Goal: Task Accomplishment & Management: Use online tool/utility

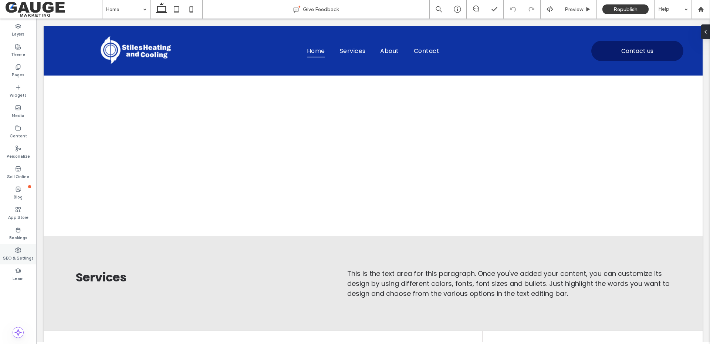
click at [22, 252] on div "SEO & Settings" at bounding box center [18, 254] width 36 height 20
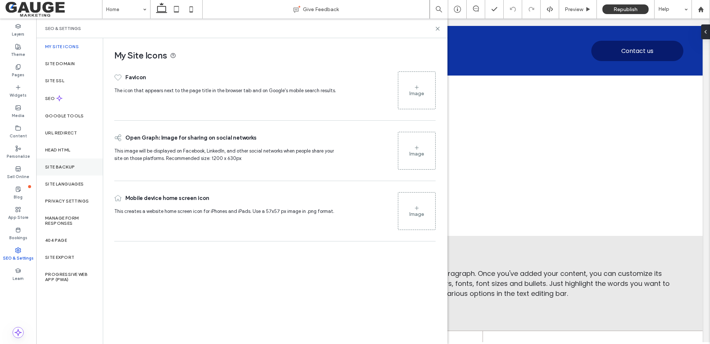
click at [65, 171] on div "Site Backup" at bounding box center [69, 166] width 67 height 17
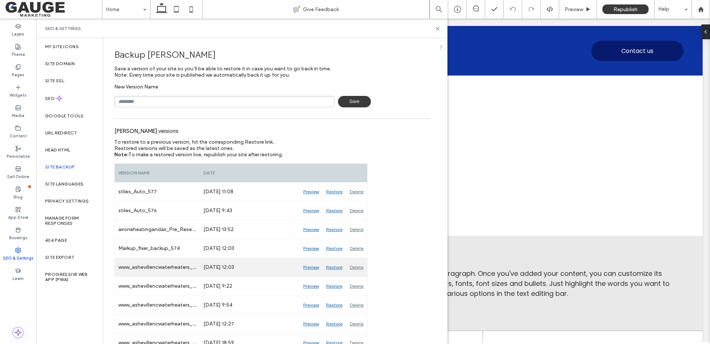
click at [332, 268] on div "Restore" at bounding box center [335, 267] width 24 height 18
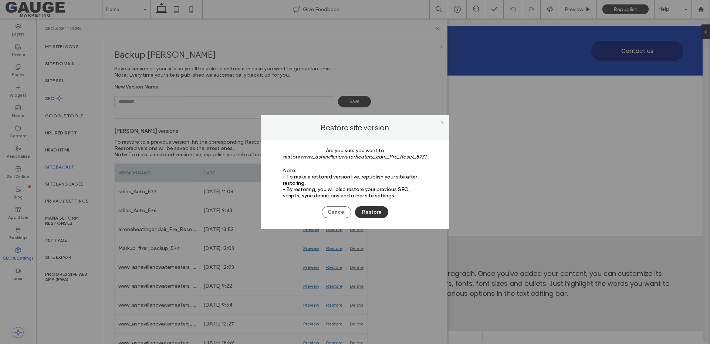
click at [368, 212] on button "Restore" at bounding box center [371, 212] width 33 height 12
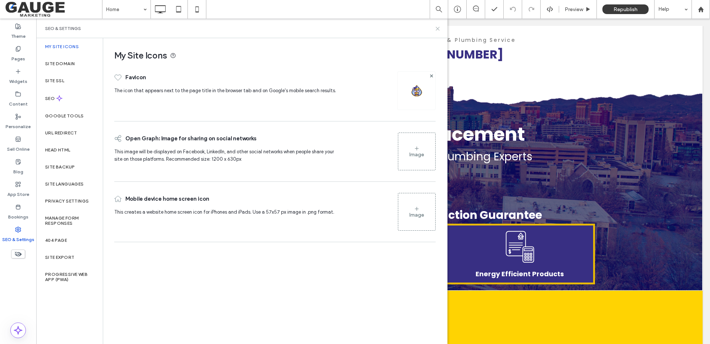
click at [437, 28] on use at bounding box center [437, 28] width 3 height 3
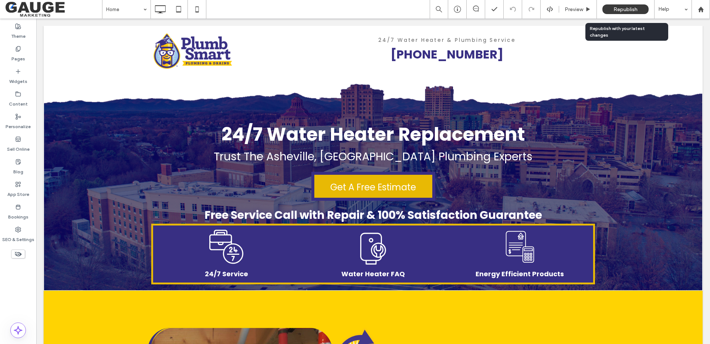
click at [636, 8] on span "Republish" at bounding box center [626, 9] width 24 height 6
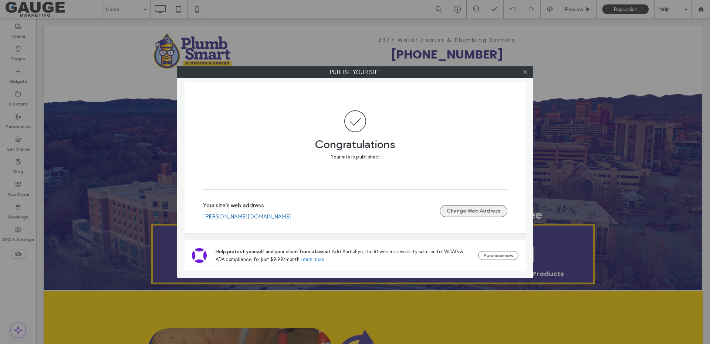
click at [475, 213] on button "Change Web Address" at bounding box center [474, 211] width 68 height 12
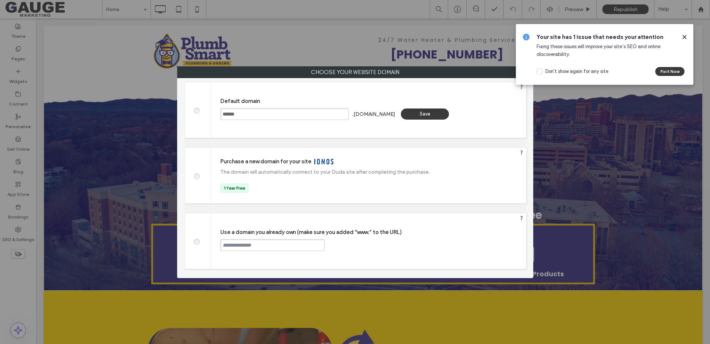
click at [196, 240] on span at bounding box center [196, 241] width 0 height 6
click at [271, 246] on input "text" at bounding box center [273, 245] width 104 height 12
click at [268, 244] on input "text" at bounding box center [273, 245] width 104 height 12
paste input "**********"
drag, startPoint x: 237, startPoint y: 243, endPoint x: 164, endPoint y: 259, distance: 74.7
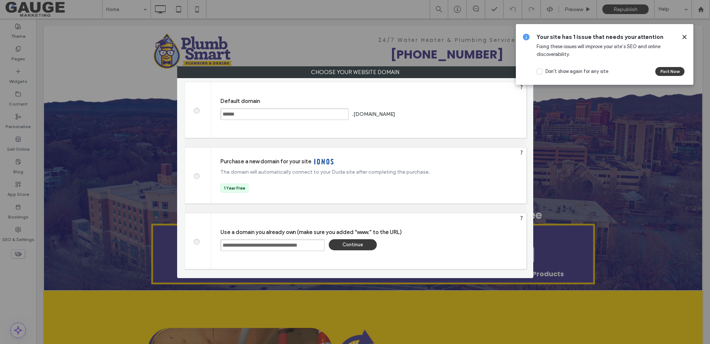
click at [164, 259] on div "Choose your website domain Choose your website domain Default domain ****** .ga…" at bounding box center [355, 172] width 710 height 344
click at [319, 243] on input "**********" at bounding box center [273, 245] width 104 height 12
type input "**********"
click at [361, 243] on div "Continue" at bounding box center [353, 244] width 48 height 11
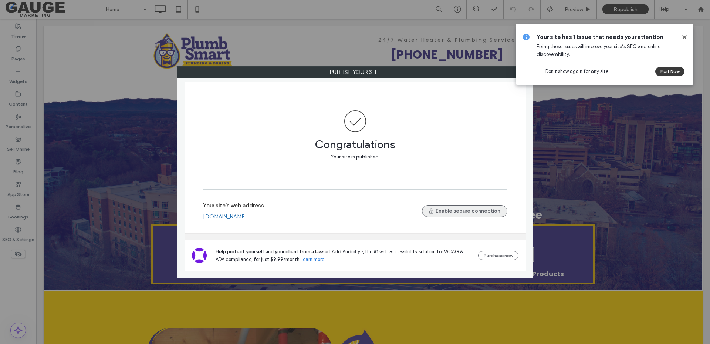
click at [469, 210] on button "Enable secure connection" at bounding box center [464, 211] width 85 height 12
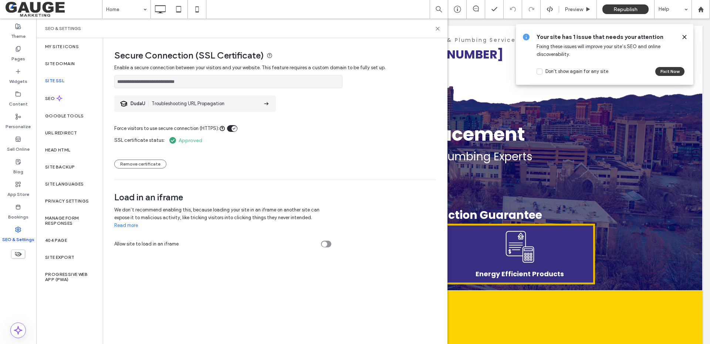
drag, startPoint x: 649, startPoint y: 18, endPoint x: 686, endPoint y: 37, distance: 40.7
click at [686, 37] on icon at bounding box center [685, 37] width 6 height 6
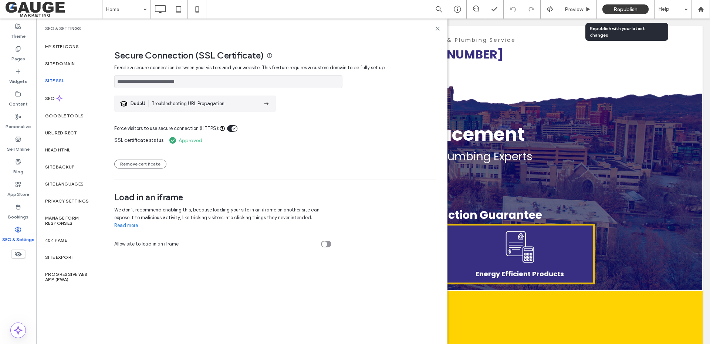
click at [612, 12] on div "Republish" at bounding box center [626, 9] width 46 height 10
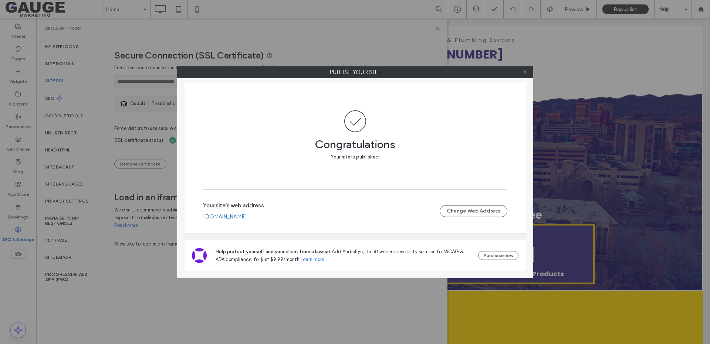
click at [528, 73] on icon at bounding box center [526, 72] width 6 height 6
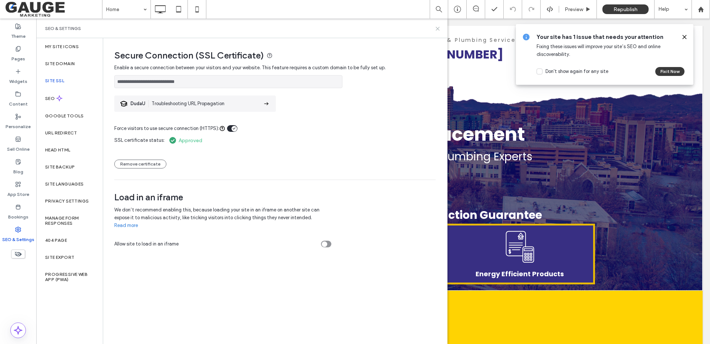
drag, startPoint x: 438, startPoint y: 29, endPoint x: 461, endPoint y: 0, distance: 37.6
click at [438, 29] on icon at bounding box center [438, 29] width 6 height 6
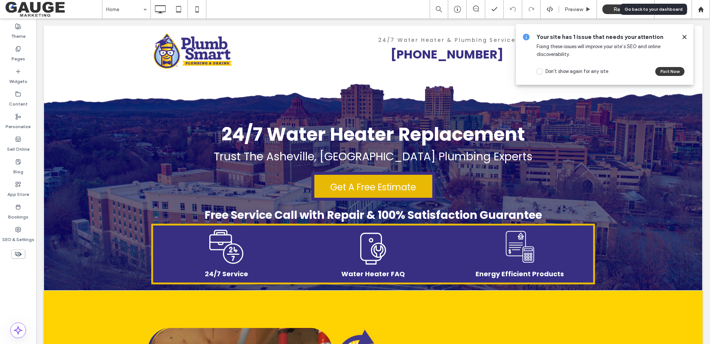
click at [703, 12] on icon at bounding box center [701, 9] width 6 height 6
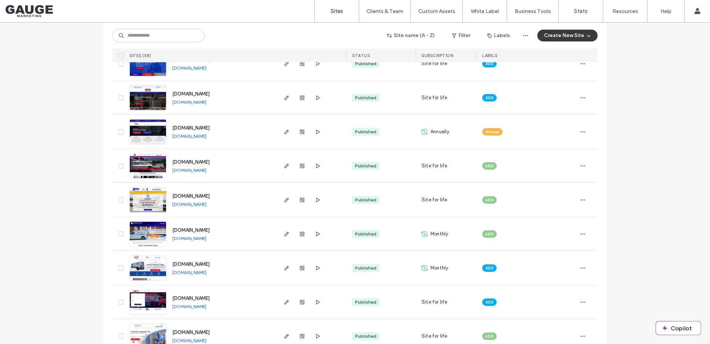
scroll to position [962, 0]
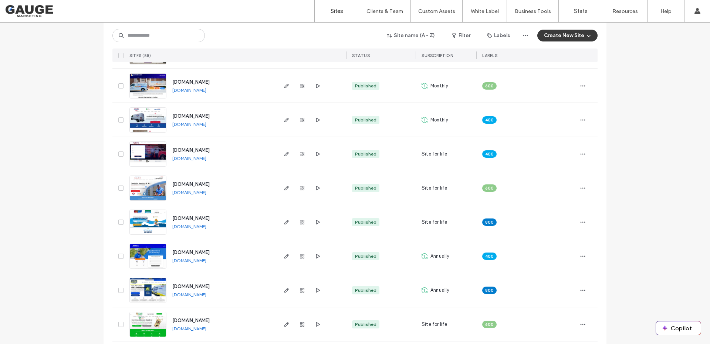
click at [202, 159] on link "www.floydsheatingandair.com" at bounding box center [189, 158] width 34 height 6
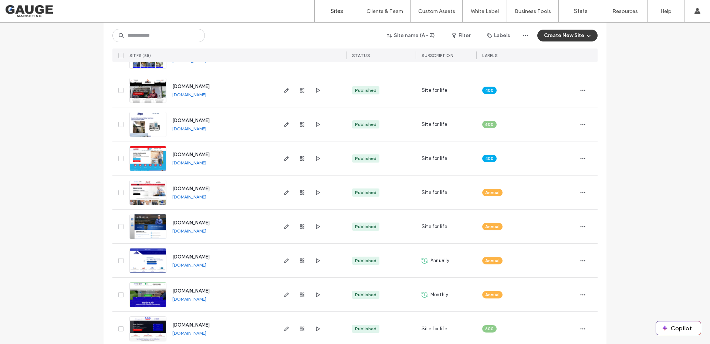
scroll to position [1406, 0]
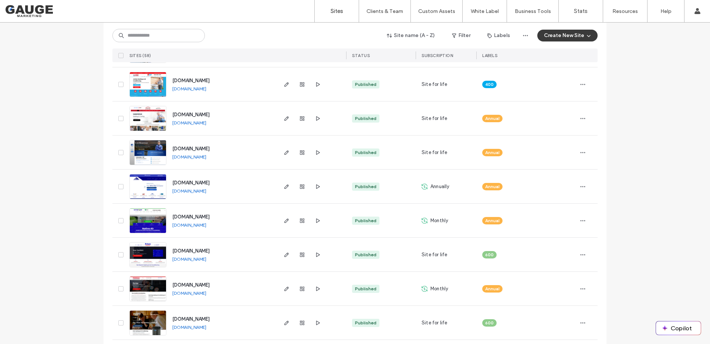
click at [206, 191] on link "www.mechanicalbuildingsystemsllc.com" at bounding box center [189, 191] width 34 height 6
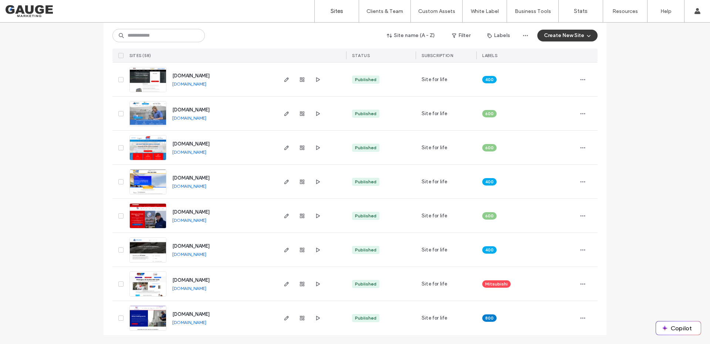
scroll to position [1711, 0]
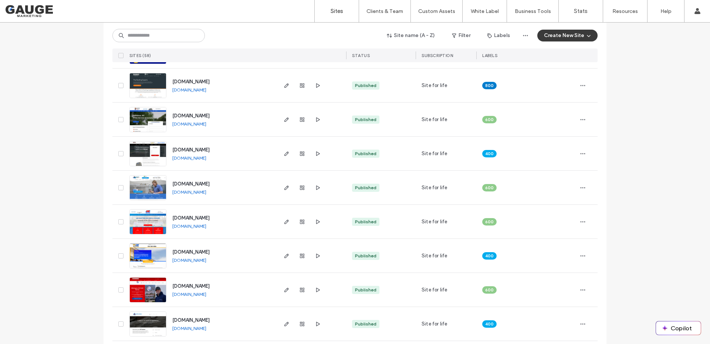
click at [206, 159] on link "www.steelemechanicalservice.com" at bounding box center [189, 158] width 34 height 6
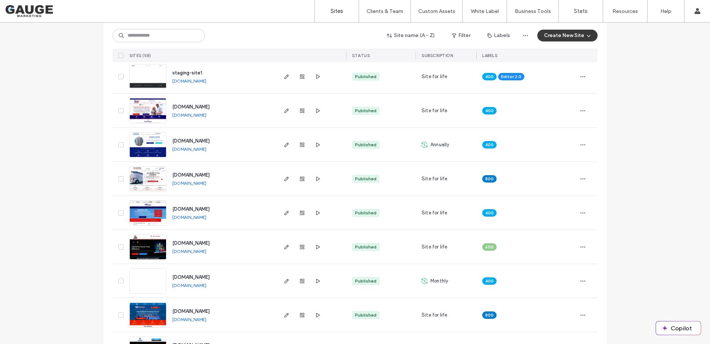
scroll to position [157, 0]
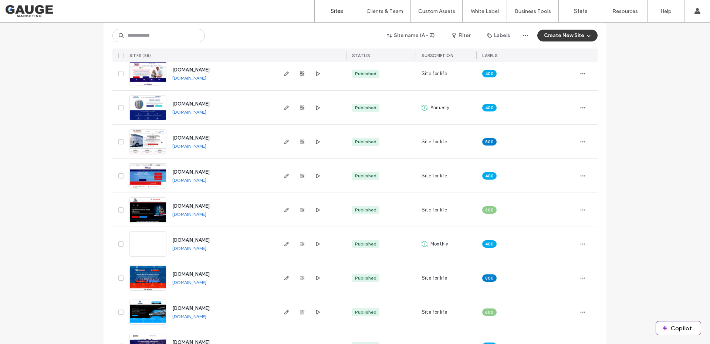
click at [206, 283] on link "[DOMAIN_NAME]" at bounding box center [189, 282] width 34 height 6
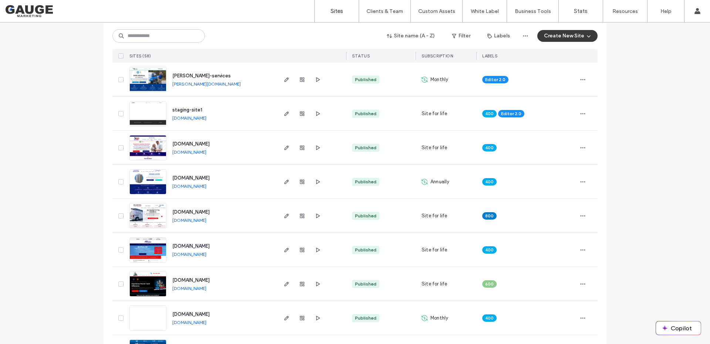
scroll to position [0, 0]
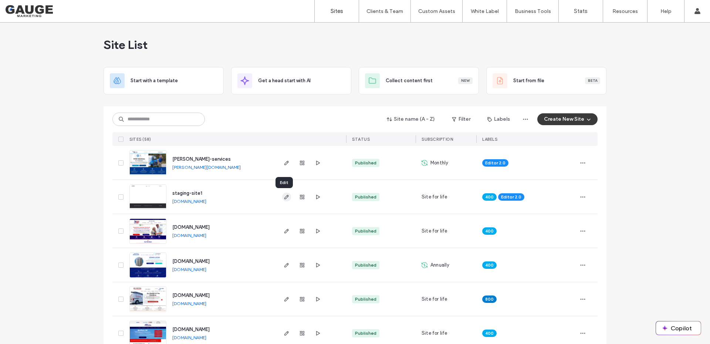
click at [284, 195] on icon "button" at bounding box center [287, 197] width 6 height 6
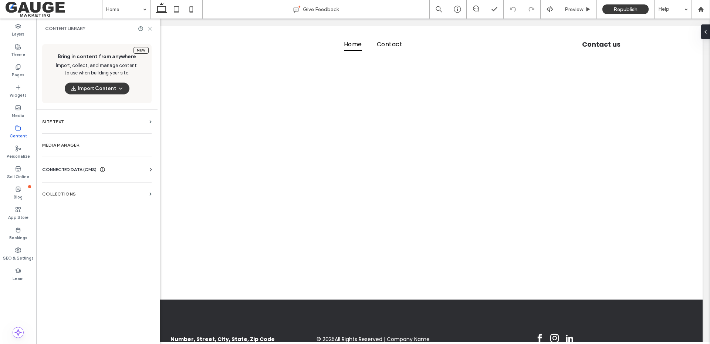
click at [150, 27] on icon at bounding box center [150, 29] width 6 height 6
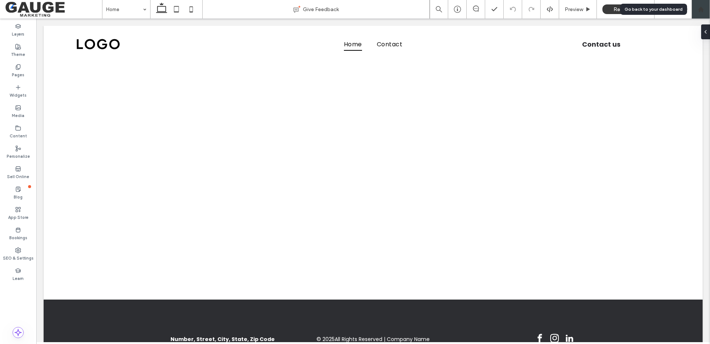
click at [701, 5] on div at bounding box center [701, 9] width 18 height 18
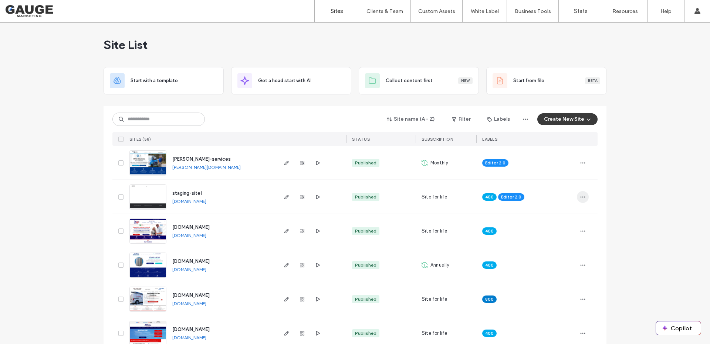
click at [581, 199] on icon "button" at bounding box center [583, 197] width 6 height 6
click at [553, 252] on span "Reset Site" at bounding box center [545, 248] width 23 height 7
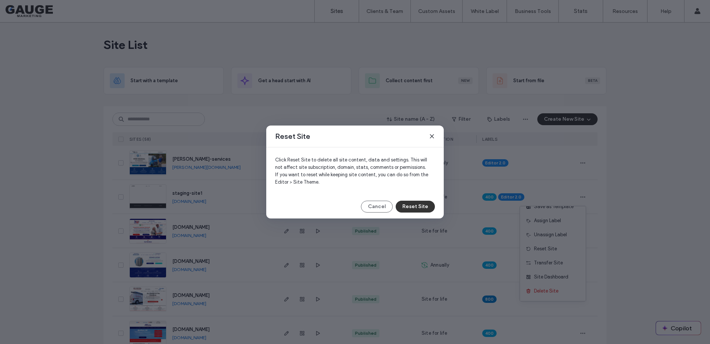
click at [414, 206] on button "Reset Site" at bounding box center [415, 207] width 39 height 12
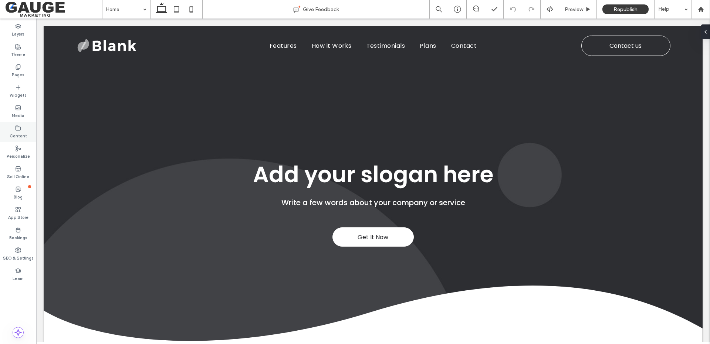
click at [20, 127] on use at bounding box center [18, 127] width 5 height 4
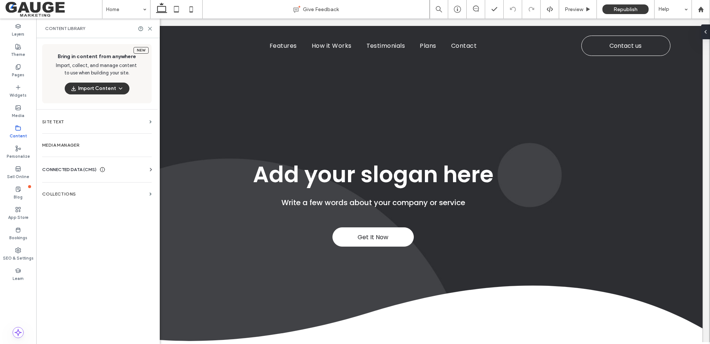
click at [89, 87] on button "Import Content" at bounding box center [97, 89] width 65 height 12
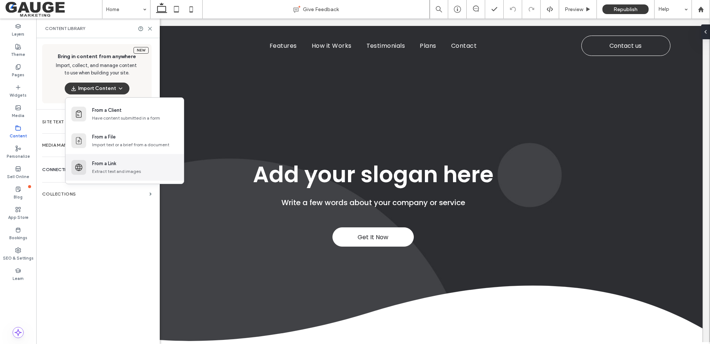
click at [114, 162] on div "From a Link" at bounding box center [104, 163] width 24 height 7
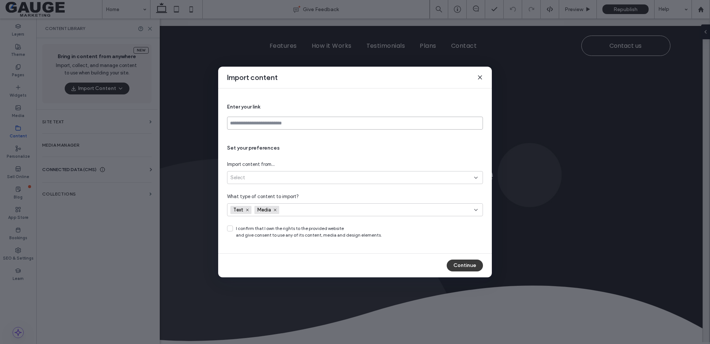
click at [265, 126] on input at bounding box center [355, 123] width 256 height 13
type input "**********"
click at [248, 209] on icon at bounding box center [248, 210] width 4 height 4
click at [250, 179] on div "Select" at bounding box center [353, 177] width 244 height 7
click at [258, 205] on span "All site pages (up to 30)" at bounding box center [257, 203] width 52 height 7
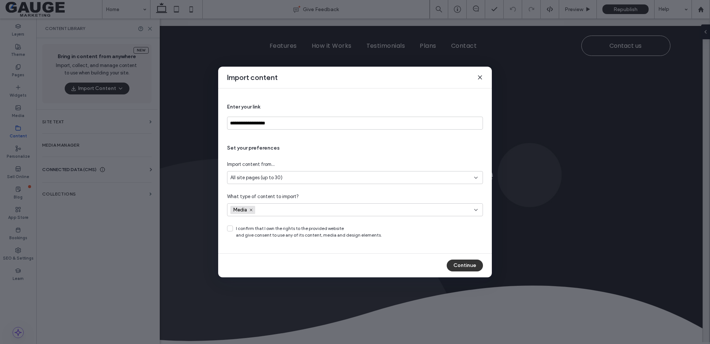
click at [464, 266] on button "Continue" at bounding box center [465, 265] width 36 height 12
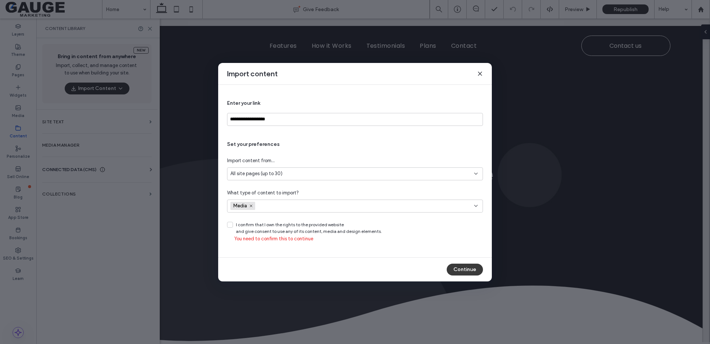
click at [231, 223] on icon at bounding box center [230, 224] width 4 height 3
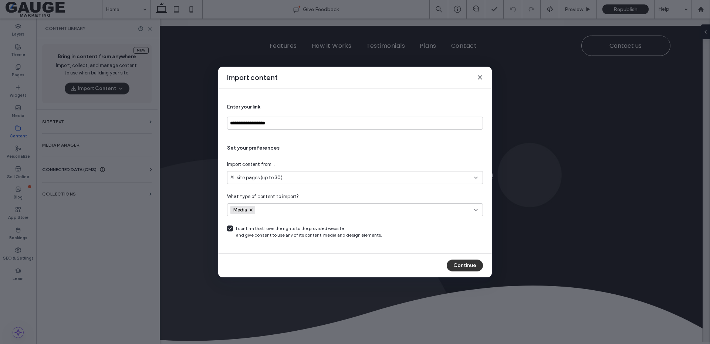
click at [471, 266] on button "Continue" at bounding box center [465, 265] width 36 height 12
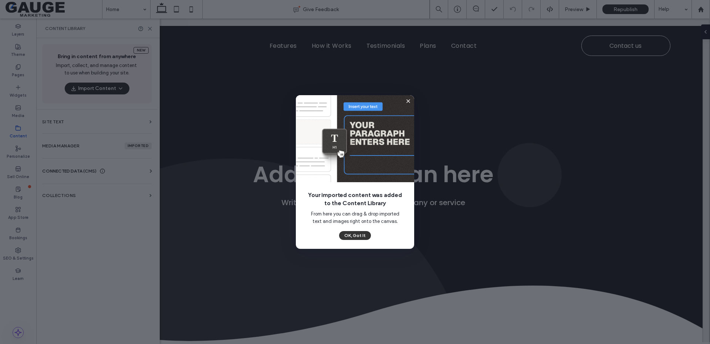
click at [353, 236] on button "OK, Got It" at bounding box center [355, 235] width 32 height 9
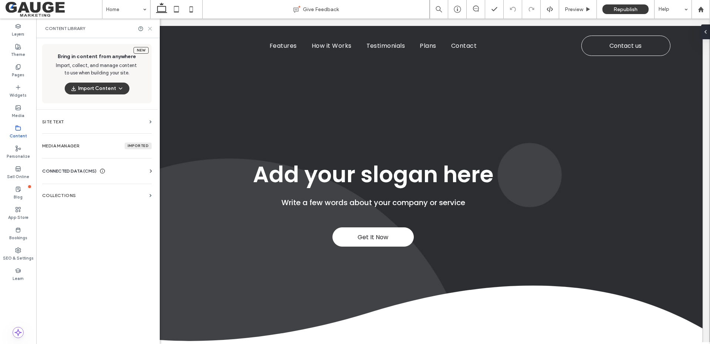
click at [150, 27] on icon at bounding box center [150, 29] width 6 height 6
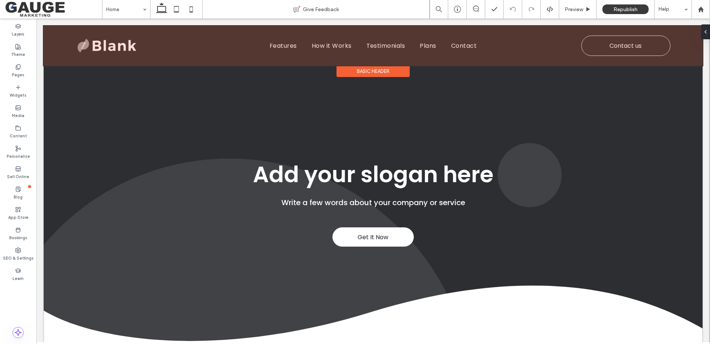
click at [103, 42] on div at bounding box center [373, 46] width 659 height 40
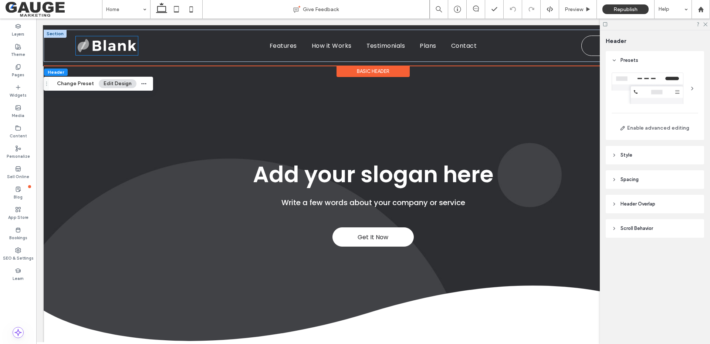
click at [117, 46] on img at bounding box center [107, 45] width 62 height 18
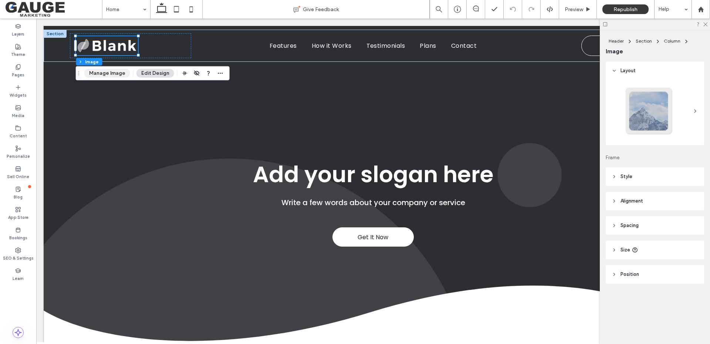
click at [111, 74] on button "Manage Image" at bounding box center [107, 73] width 46 height 9
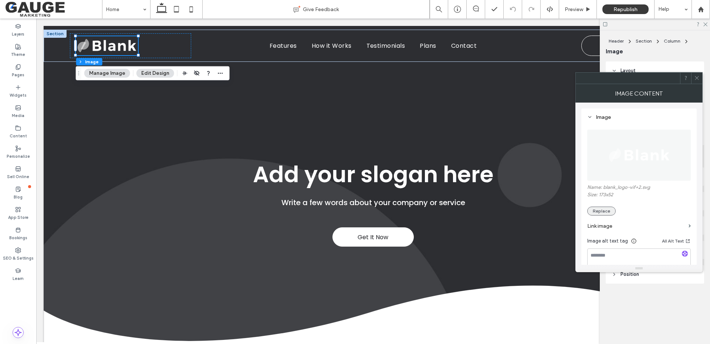
click at [598, 212] on button "Replace" at bounding box center [602, 210] width 28 height 9
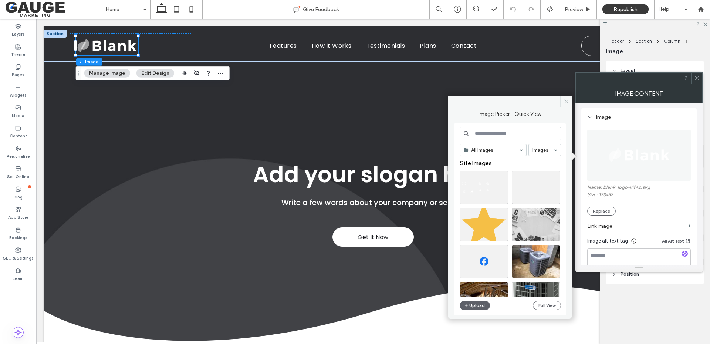
click at [568, 100] on icon at bounding box center [567, 101] width 6 height 6
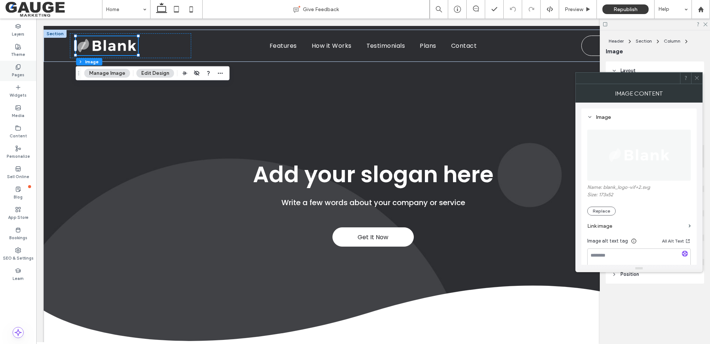
click at [18, 67] on icon at bounding box center [18, 67] width 6 height 6
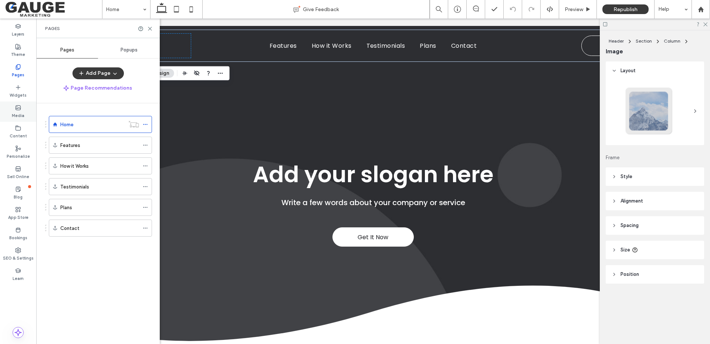
click at [23, 111] on label "Media" at bounding box center [18, 115] width 13 height 8
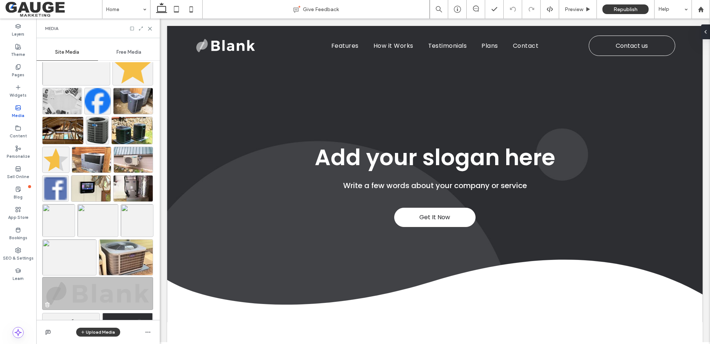
scroll to position [168, 0]
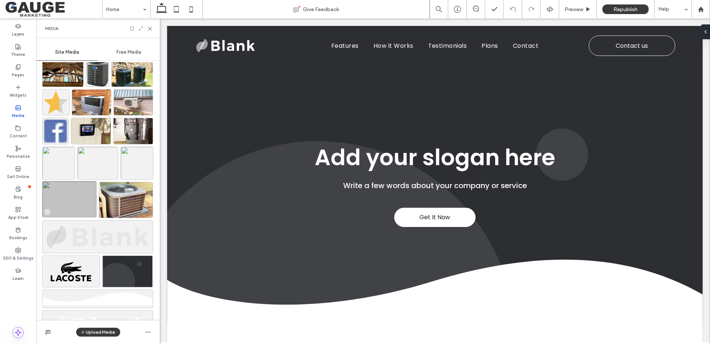
click at [50, 213] on icon "button" at bounding box center [47, 212] width 6 height 6
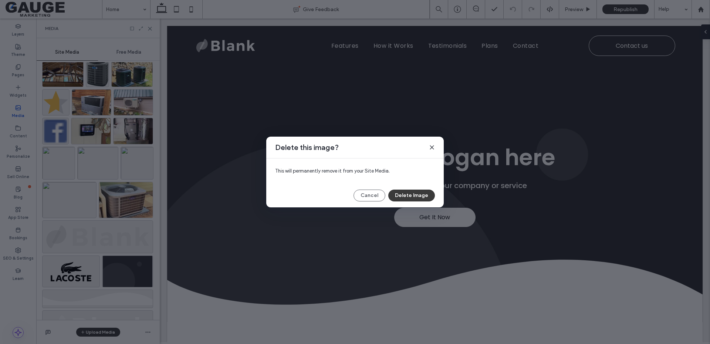
click at [409, 197] on button "Delete Image" at bounding box center [411, 195] width 47 height 12
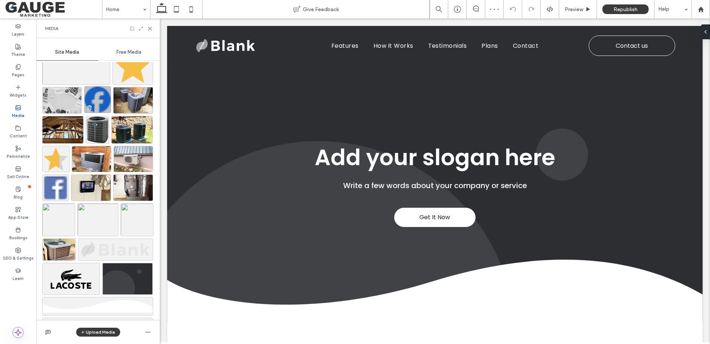
scroll to position [0, 0]
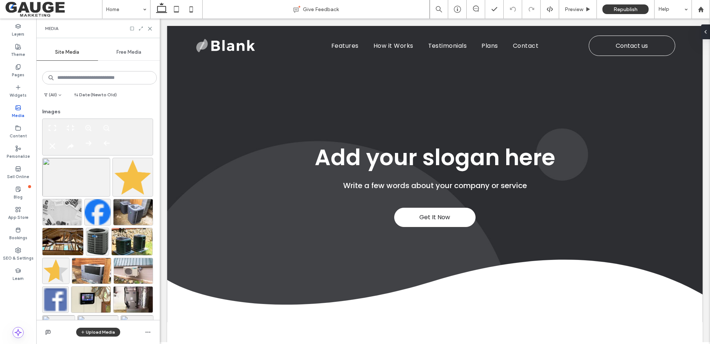
click at [22, 110] on div "Media" at bounding box center [18, 111] width 36 height 20
click at [17, 128] on icon at bounding box center [18, 128] width 6 height 6
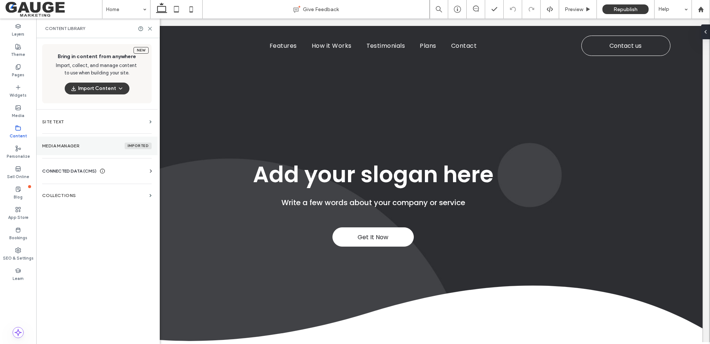
click at [72, 143] on label "Media Manager imported" at bounding box center [97, 145] width 110 height 7
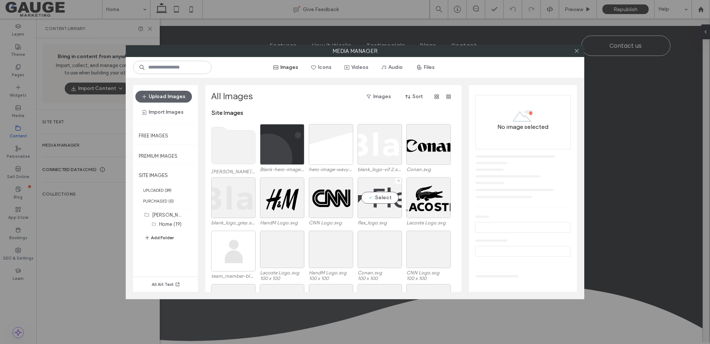
scroll to position [99, 0]
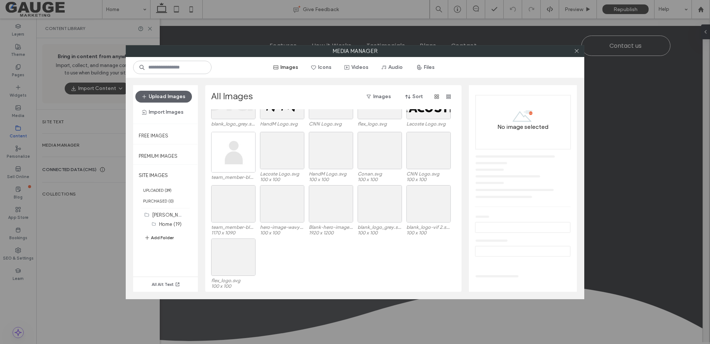
click at [320, 266] on div "flex_logo.svg 100 x 100" at bounding box center [335, 264] width 249 height 53
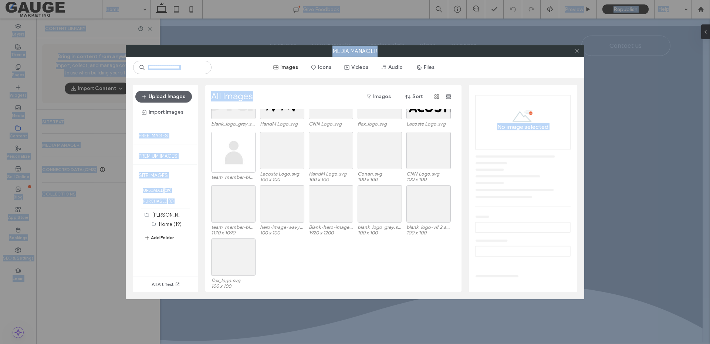
click at [330, 257] on div "flex_logo.svg 100 x 100" at bounding box center [335, 264] width 249 height 53
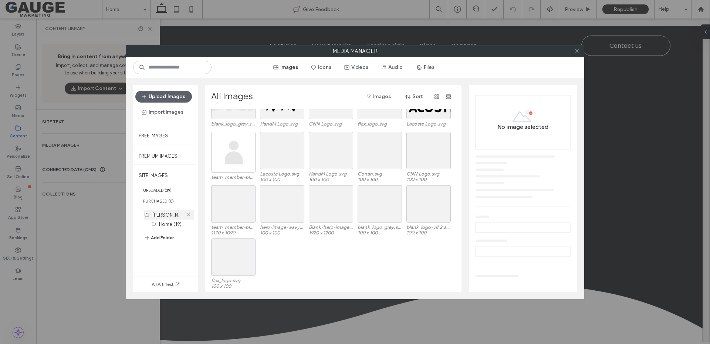
click at [188, 214] on use at bounding box center [188, 214] width 3 height 3
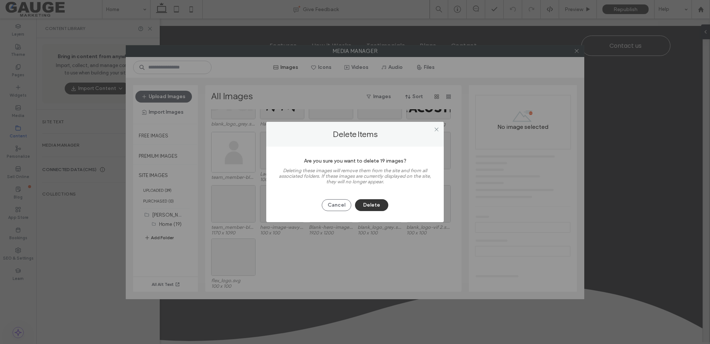
click at [371, 203] on button "Delete" at bounding box center [371, 205] width 33 height 12
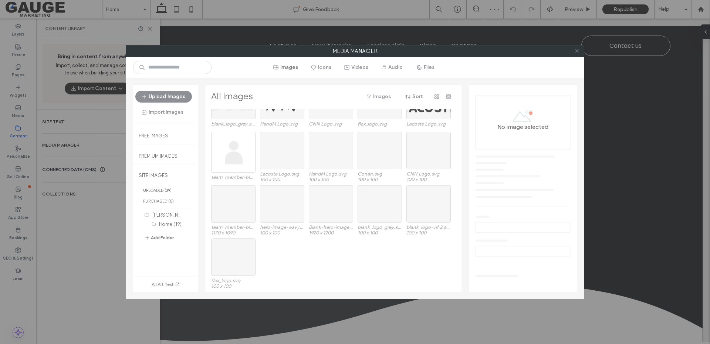
click at [577, 51] on icon at bounding box center [577, 51] width 6 height 6
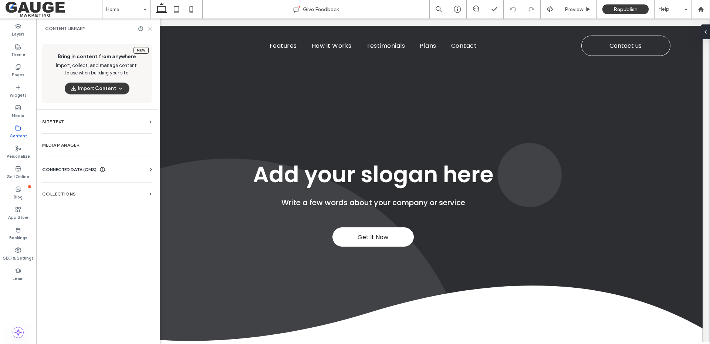
click at [149, 27] on icon at bounding box center [150, 29] width 6 height 6
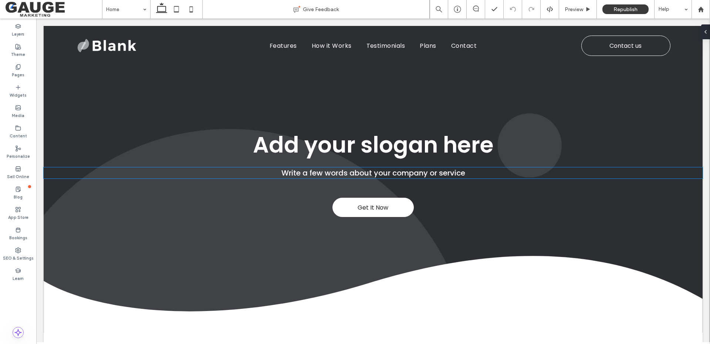
scroll to position [0, 0]
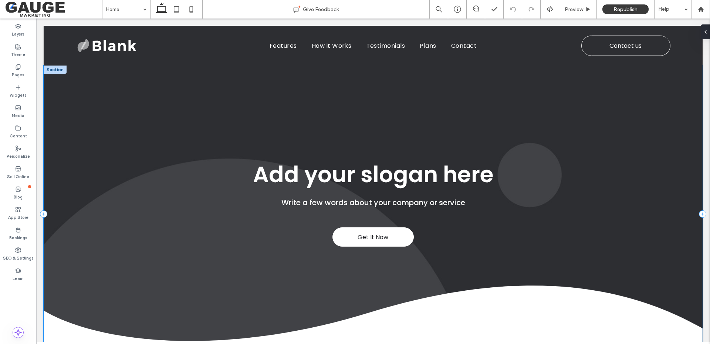
click at [209, 108] on div "Get It Now Add your slogan here Write a few words about your company or service" at bounding box center [373, 213] width 659 height 297
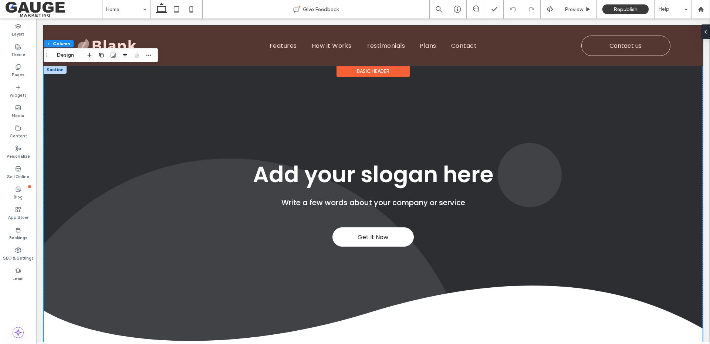
click at [121, 40] on div at bounding box center [373, 46] width 659 height 40
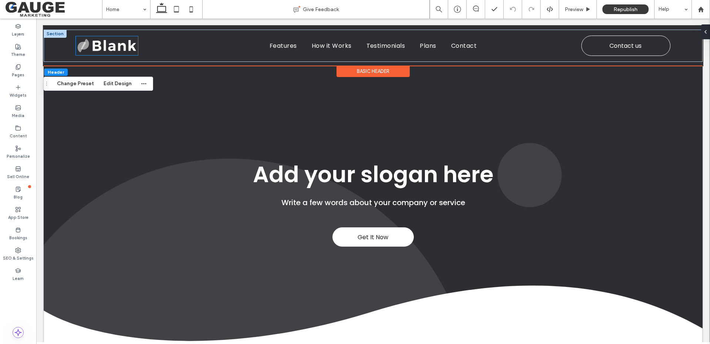
click at [108, 48] on img at bounding box center [107, 45] width 62 height 18
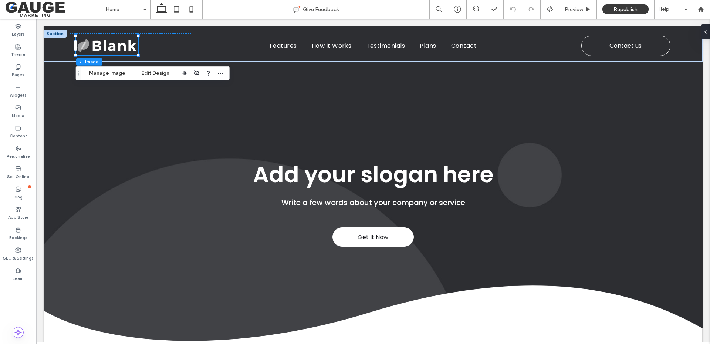
click at [111, 78] on div "Header Section Column Image Manage Image Edit Design" at bounding box center [153, 73] width 154 height 14
click at [111, 74] on button "Manage Image" at bounding box center [107, 73] width 46 height 9
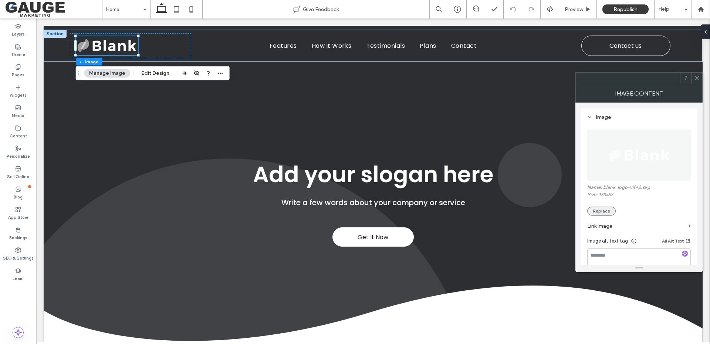
click at [608, 208] on button "Replace" at bounding box center [602, 210] width 28 height 9
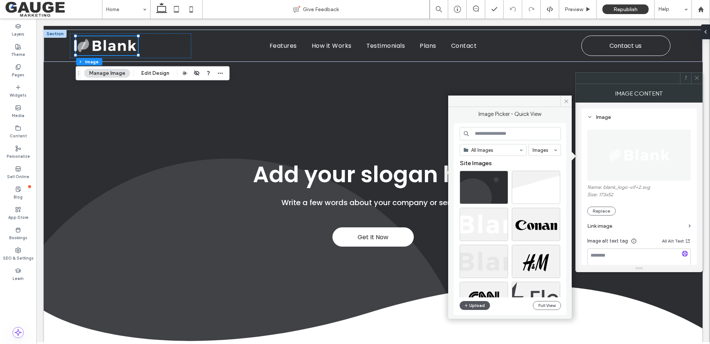
click at [474, 305] on button "Upload" at bounding box center [475, 305] width 30 height 9
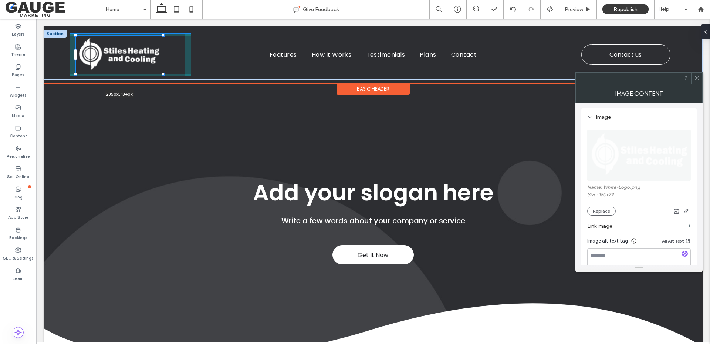
drag, startPoint x: 139, startPoint y: 63, endPoint x: 174, endPoint y: 65, distance: 35.6
click at [174, 65] on div "235px , 134px Features How it Works Testimonials Plans Contact Contact us" at bounding box center [373, 55] width 659 height 50
type input "***"
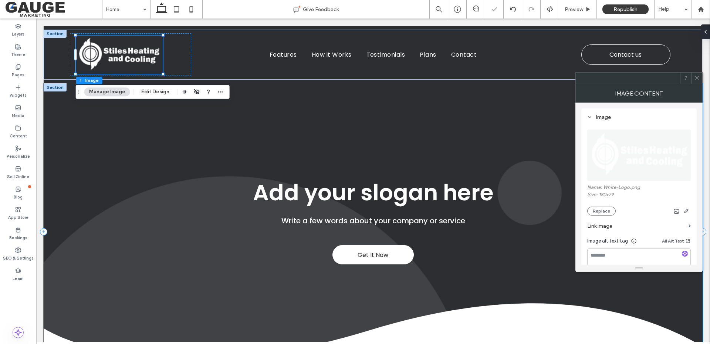
click at [272, 140] on div "Get It Now Add your slogan here Write a few words about your company or service" at bounding box center [373, 231] width 659 height 297
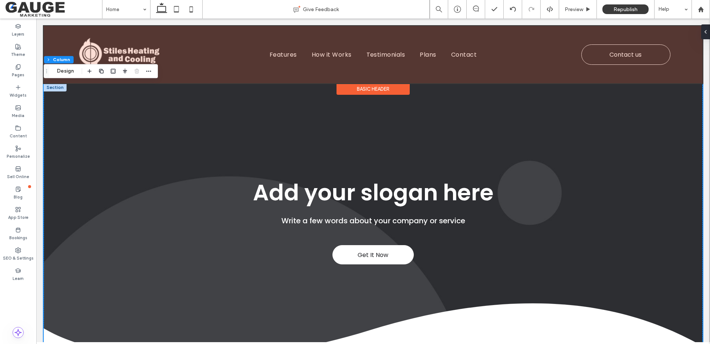
click at [378, 50] on div at bounding box center [373, 54] width 659 height 57
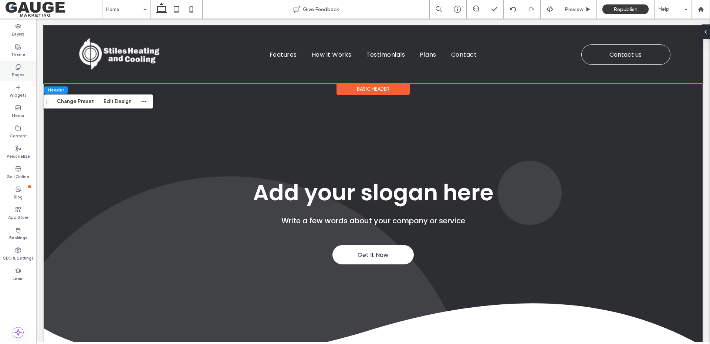
click at [24, 73] on div "Pages" at bounding box center [18, 71] width 36 height 20
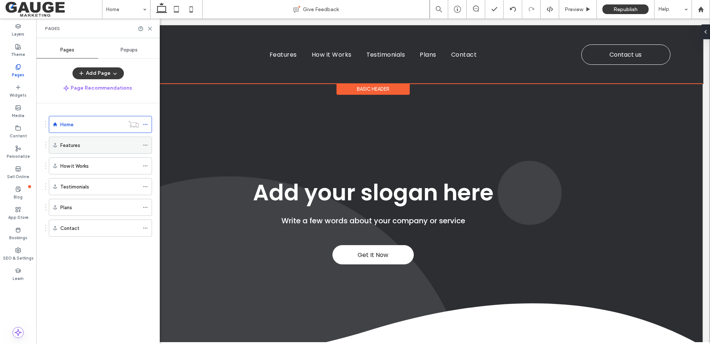
click at [147, 145] on icon at bounding box center [145, 144] width 5 height 5
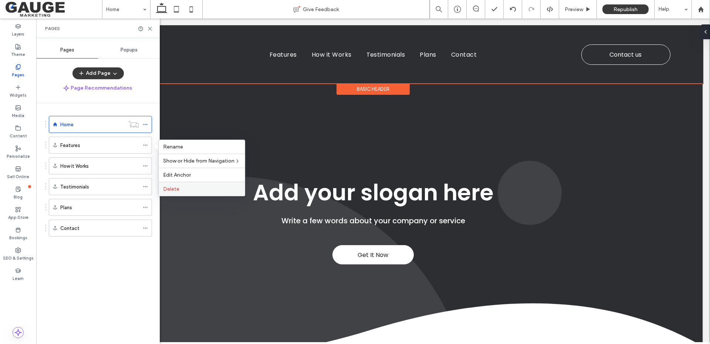
click at [171, 187] on span "Delete" at bounding box center [171, 189] width 16 height 6
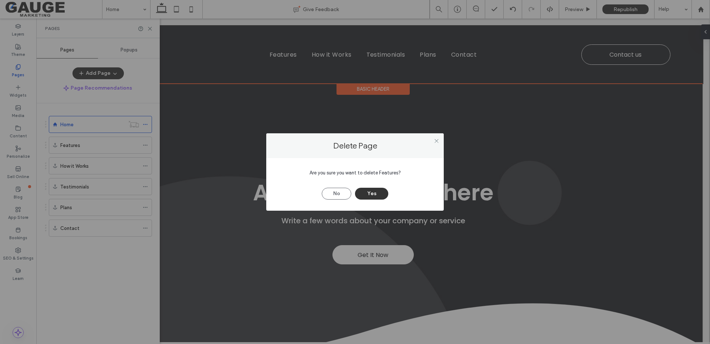
click at [370, 193] on button "Yes" at bounding box center [371, 194] width 33 height 12
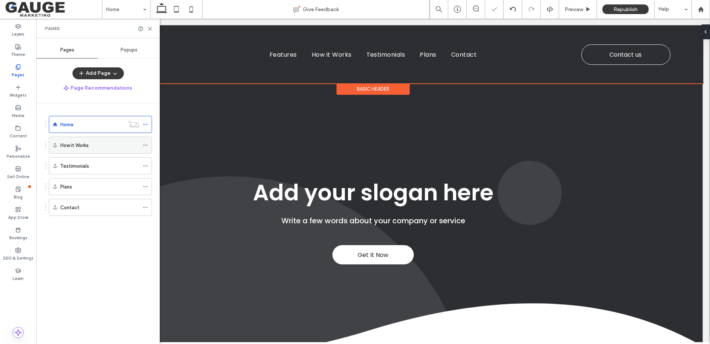
click at [145, 145] on use at bounding box center [145, 145] width 4 height 1
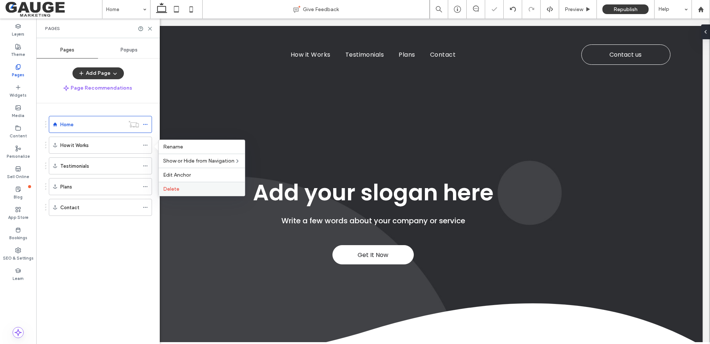
click at [184, 189] on label "Delete" at bounding box center [201, 189] width 77 height 6
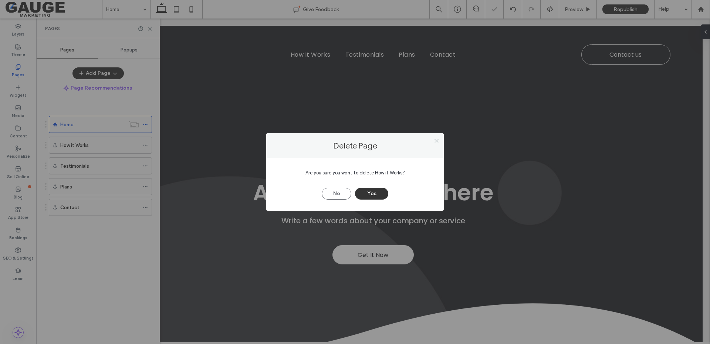
click at [374, 191] on button "Yes" at bounding box center [371, 194] width 33 height 12
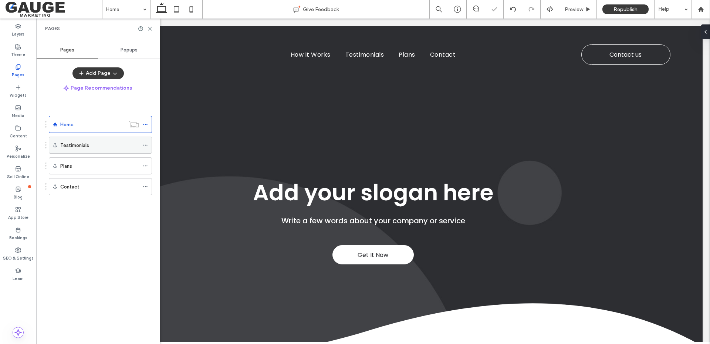
click at [144, 144] on icon at bounding box center [145, 144] width 5 height 5
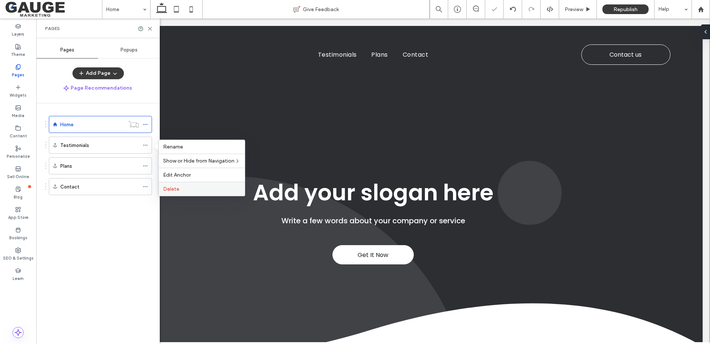
click at [178, 192] on span "Delete" at bounding box center [171, 189] width 16 height 6
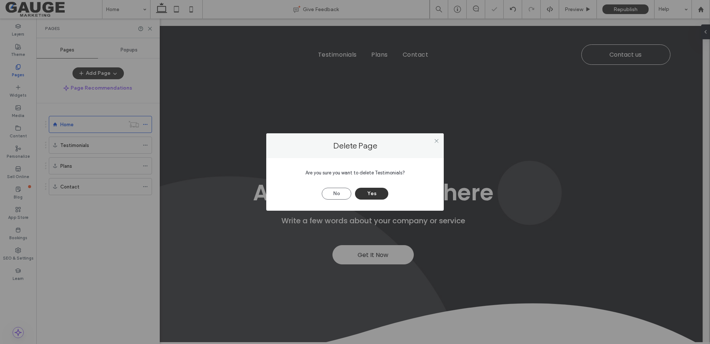
click at [372, 198] on button "Yes" at bounding box center [371, 194] width 33 height 12
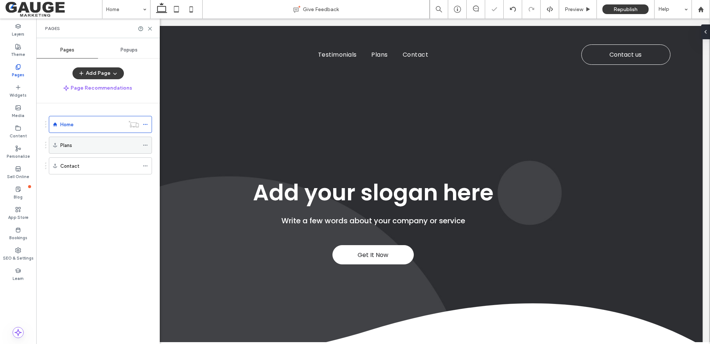
click at [145, 144] on icon at bounding box center [145, 144] width 5 height 5
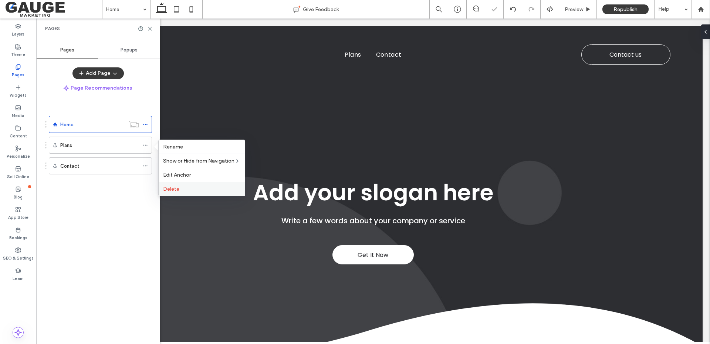
click at [179, 189] on label "Delete" at bounding box center [201, 189] width 77 height 6
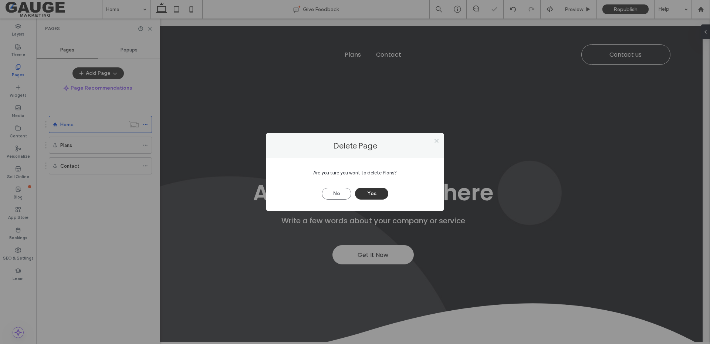
click at [368, 191] on button "Yes" at bounding box center [371, 194] width 33 height 12
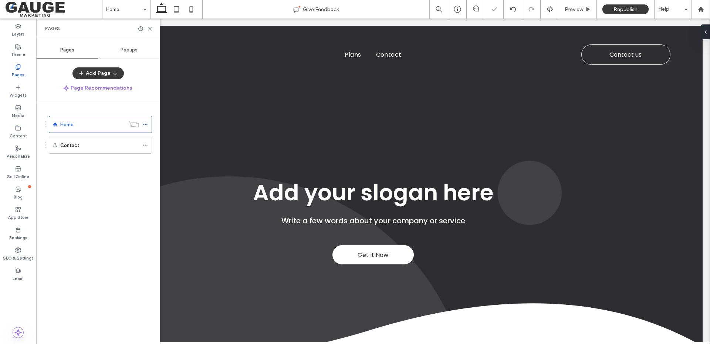
click at [146, 144] on icon at bounding box center [145, 144] width 5 height 5
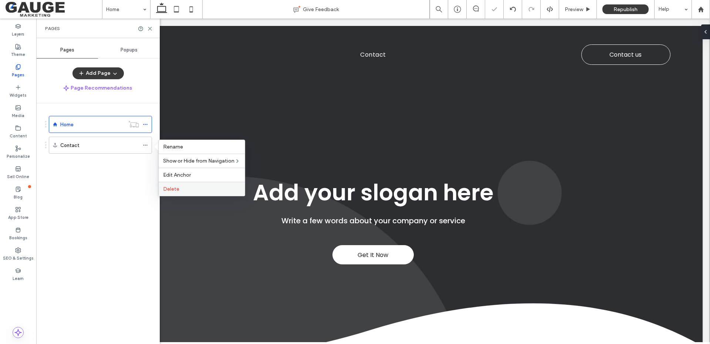
click at [177, 188] on span "Delete" at bounding box center [171, 189] width 16 height 6
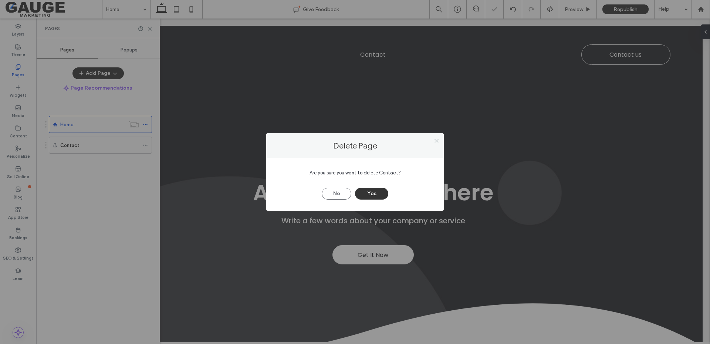
click at [378, 192] on button "Yes" at bounding box center [371, 194] width 33 height 12
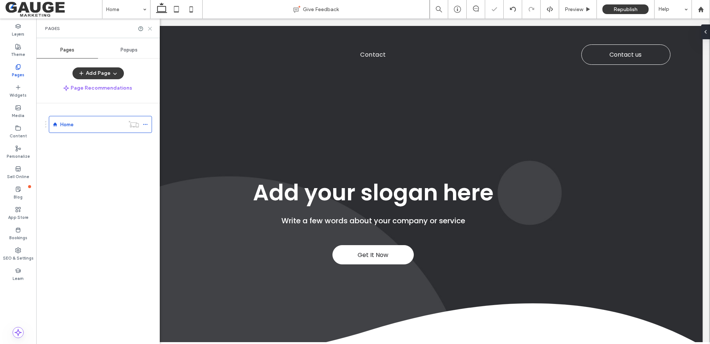
click at [149, 30] on icon at bounding box center [150, 29] width 6 height 6
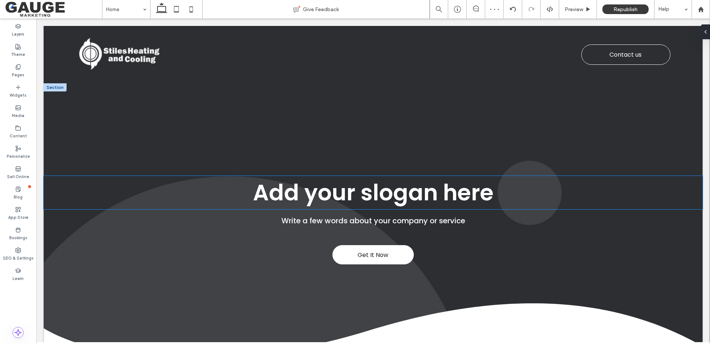
click at [322, 192] on span "Add your slogan here" at bounding box center [373, 192] width 241 height 31
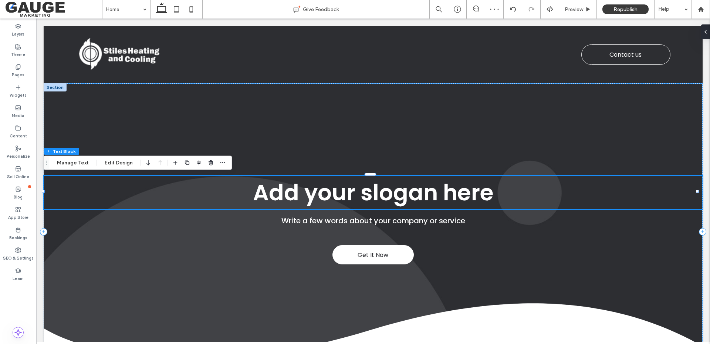
click at [322, 192] on span "Add your slogan here" at bounding box center [373, 192] width 241 height 31
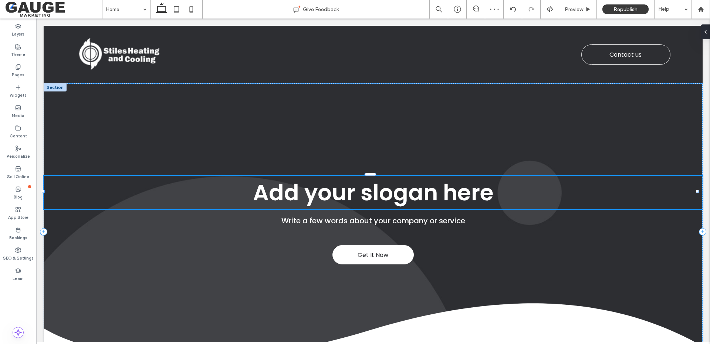
type input "*******"
type input "**"
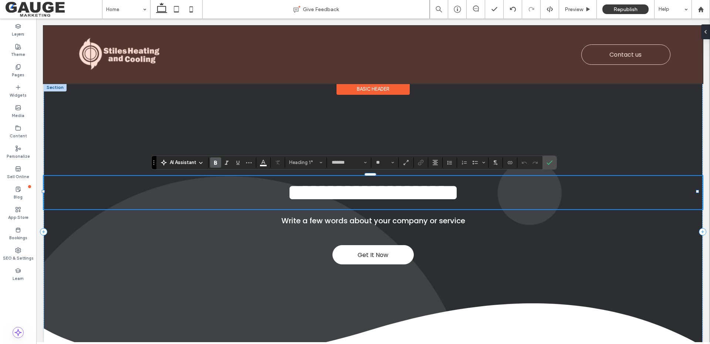
click at [352, 88] on div "Basic Header" at bounding box center [373, 88] width 73 height 11
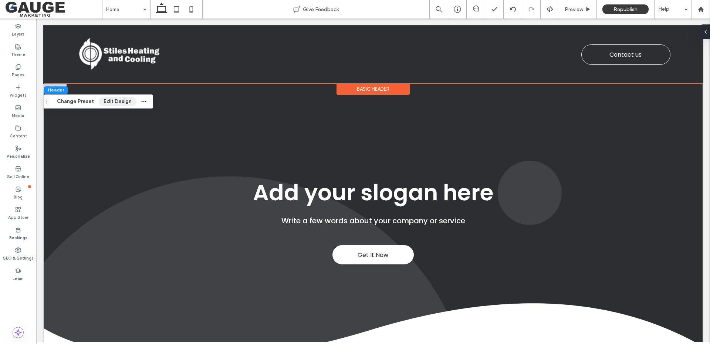
click at [113, 104] on button "Edit Design" at bounding box center [118, 101] width 38 height 9
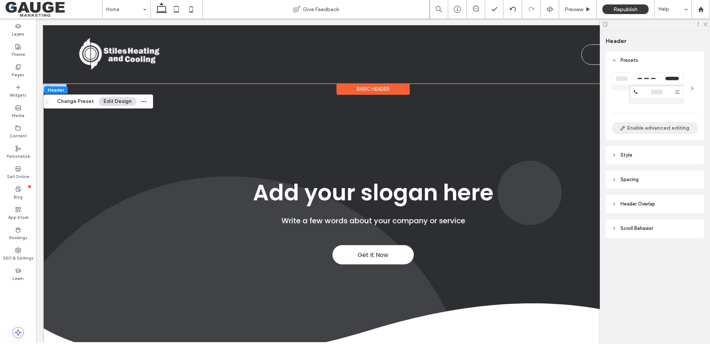
click at [648, 128] on button "Enable advanced editing" at bounding box center [655, 128] width 87 height 12
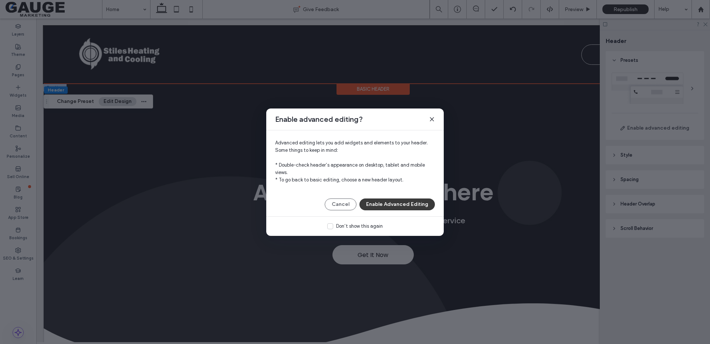
drag, startPoint x: 434, startPoint y: 118, endPoint x: 406, endPoint y: 100, distance: 33.4
click at [434, 118] on icon at bounding box center [432, 119] width 6 height 6
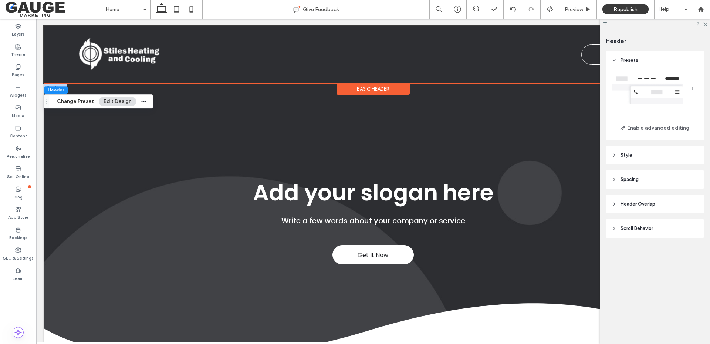
click at [620, 157] on header "Style" at bounding box center [655, 155] width 98 height 18
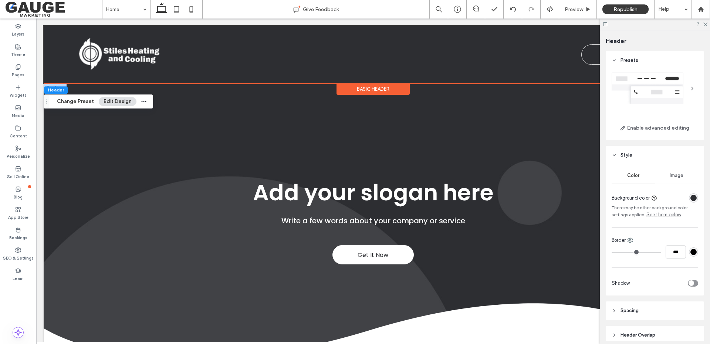
click at [691, 197] on div "rgba(45, 46, 50, 1)" at bounding box center [694, 198] width 6 height 6
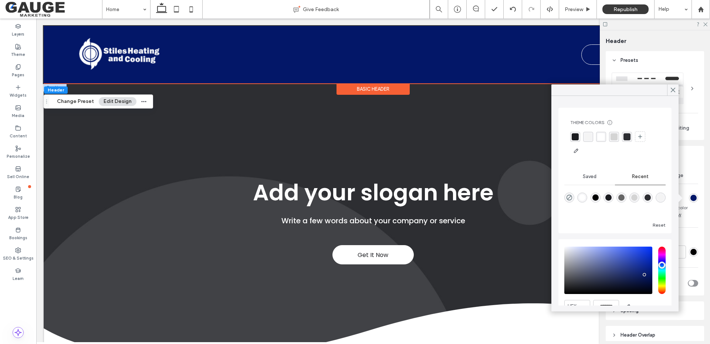
drag, startPoint x: 643, startPoint y: 270, endPoint x: 645, endPoint y: 275, distance: 5.4
click at [645, 275] on div "saturation and value" at bounding box center [609, 269] width 88 height 47
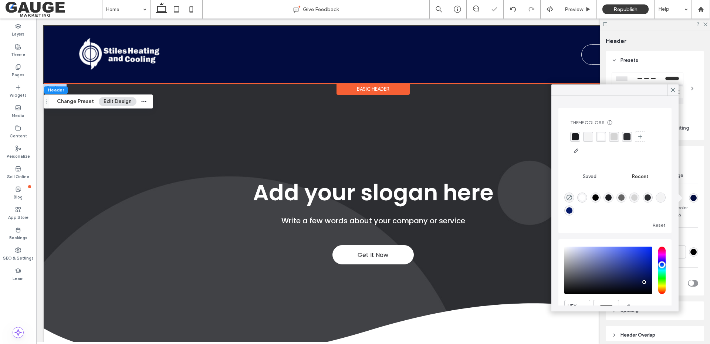
drag, startPoint x: 645, startPoint y: 275, endPoint x: 645, endPoint y: 282, distance: 7.0
click at [645, 282] on div "pointer" at bounding box center [644, 282] width 2 height 2
type input "*******"
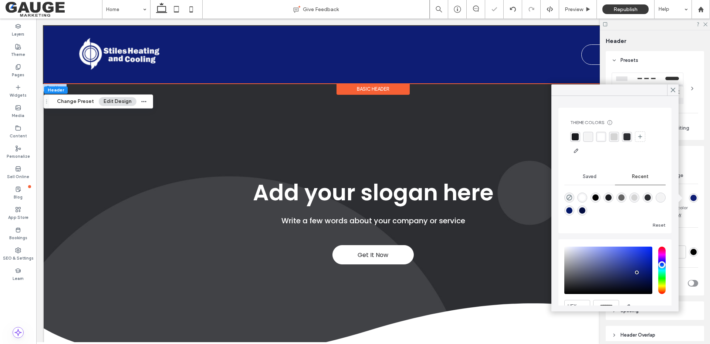
drag, startPoint x: 645, startPoint y: 282, endPoint x: 637, endPoint y: 272, distance: 12.4
click at [637, 272] on div "pointer" at bounding box center [637, 272] width 2 height 2
click at [480, 134] on div "Get It Now Add your slogan here Write a few words about your company or service" at bounding box center [373, 231] width 659 height 297
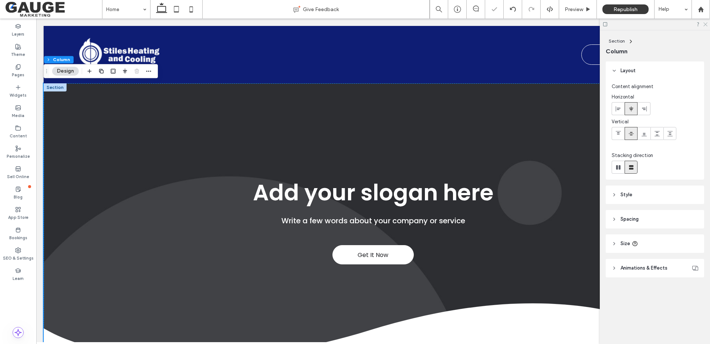
click at [705, 22] on icon at bounding box center [705, 23] width 5 height 5
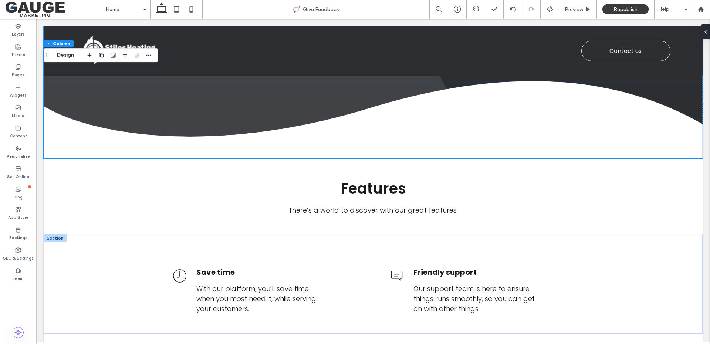
scroll to position [252, 0]
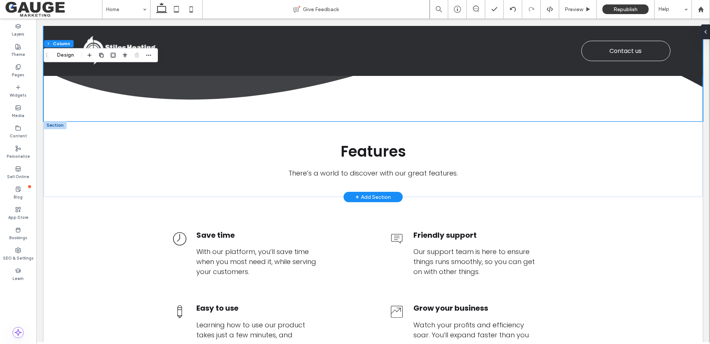
click at [369, 196] on div "+ Add Section" at bounding box center [374, 197] width 36 height 8
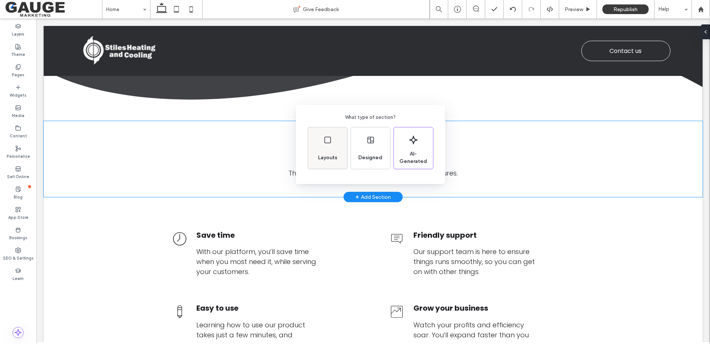
click at [332, 151] on div "Layouts" at bounding box center [327, 157] width 25 height 16
click at [237, 138] on div "Back Choose a layout for your section" at bounding box center [355, 190] width 710 height 380
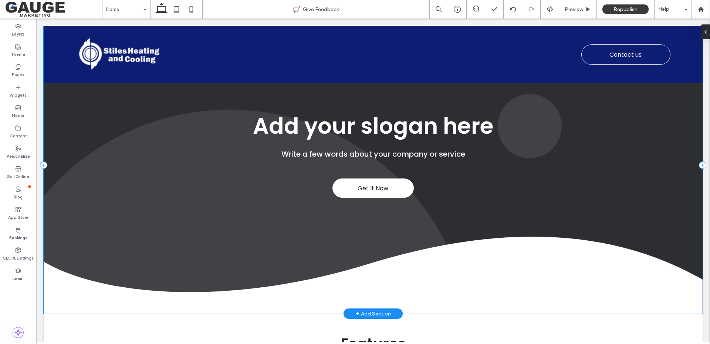
scroll to position [0, 0]
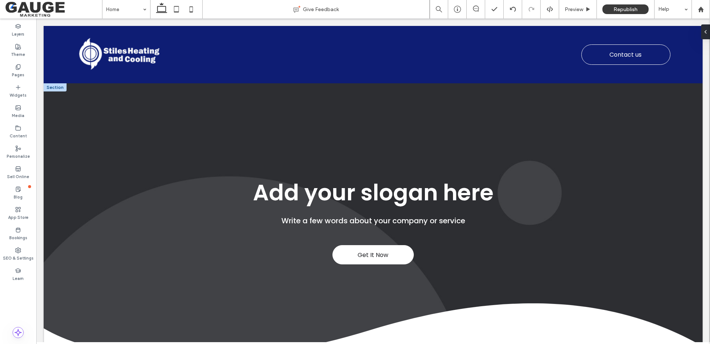
click at [54, 88] on div at bounding box center [55, 87] width 23 height 8
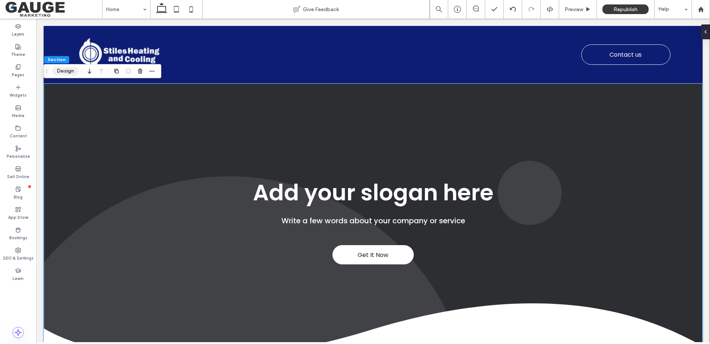
click at [64, 72] on button "Design" at bounding box center [65, 71] width 27 height 9
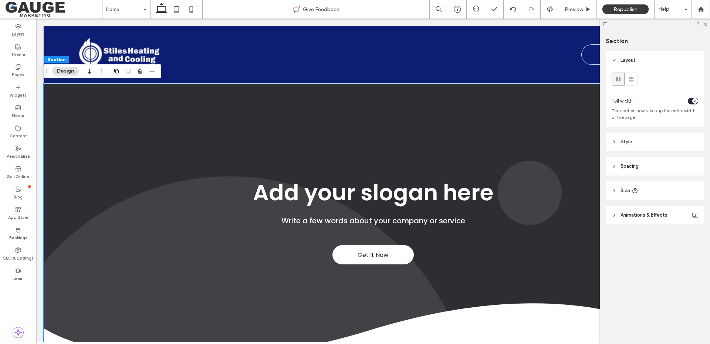
click at [622, 144] on span "Style" at bounding box center [627, 141] width 12 height 7
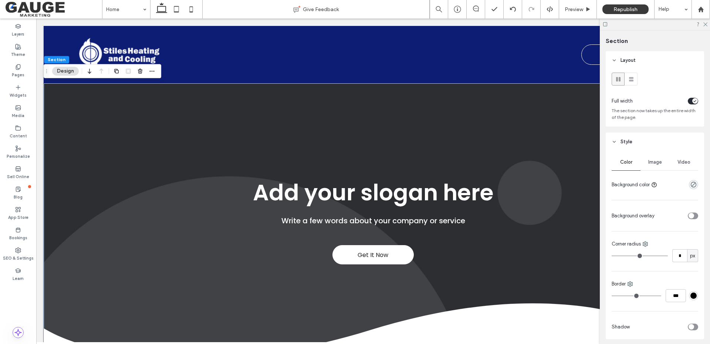
click at [657, 162] on span "Image" at bounding box center [656, 162] width 14 height 6
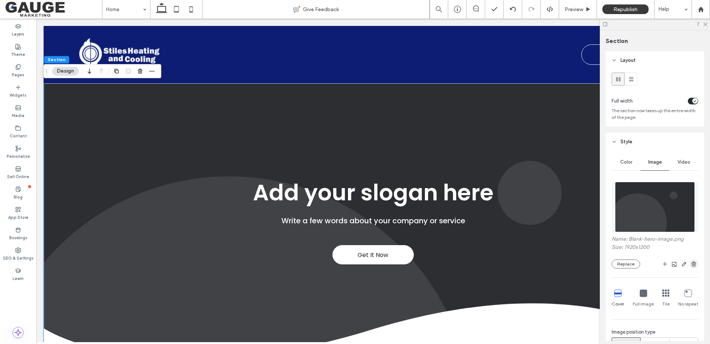
click at [691, 266] on icon "button" at bounding box center [694, 264] width 6 height 6
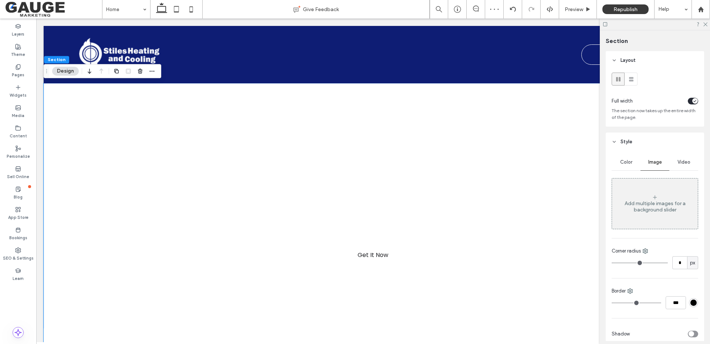
click at [628, 162] on span "Color" at bounding box center [626, 162] width 12 height 6
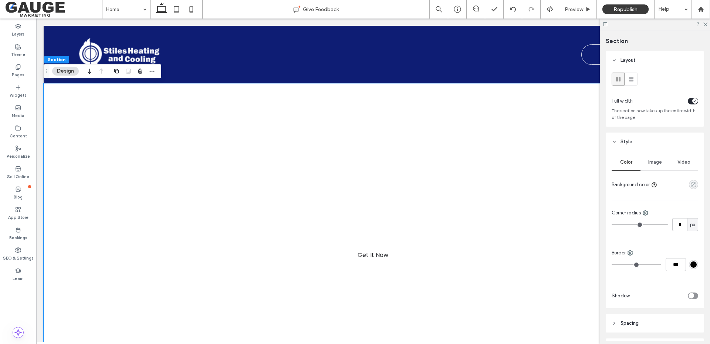
click at [691, 185] on use "rgba(0, 0, 0, 0)" at bounding box center [694, 185] width 6 height 6
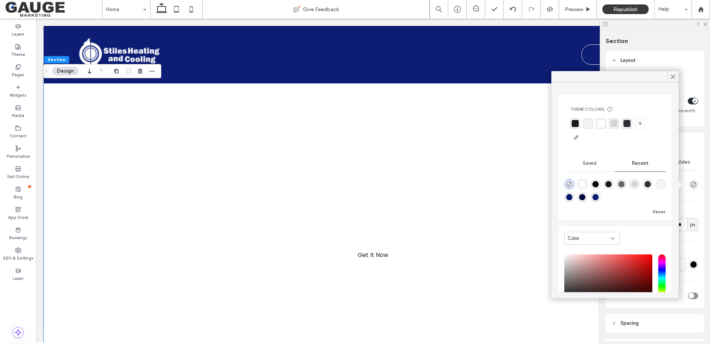
click at [599, 197] on div "rgba(14, 29, 116, 1)" at bounding box center [596, 197] width 6 height 6
type input "*******"
type input "***"
type input "****"
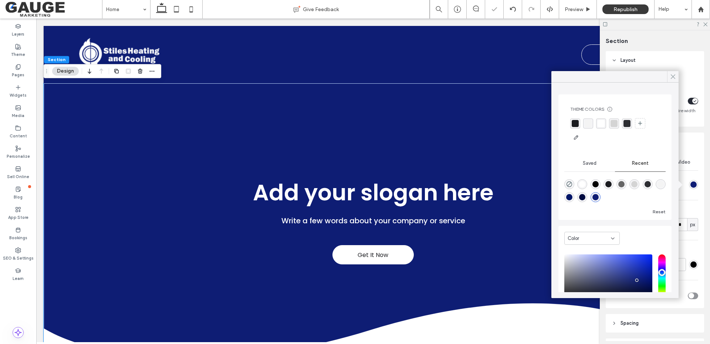
click at [673, 80] on icon at bounding box center [673, 76] width 7 height 7
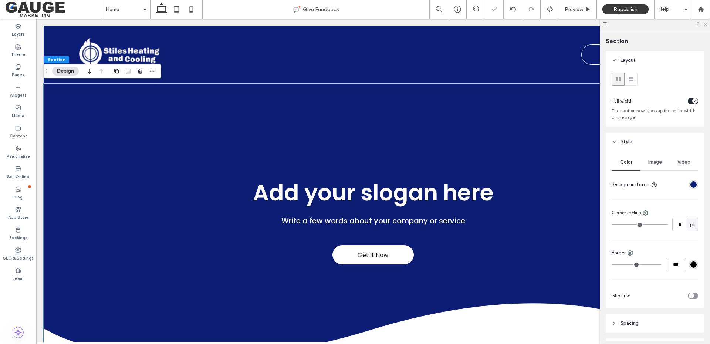
click at [706, 25] on icon at bounding box center [705, 23] width 5 height 5
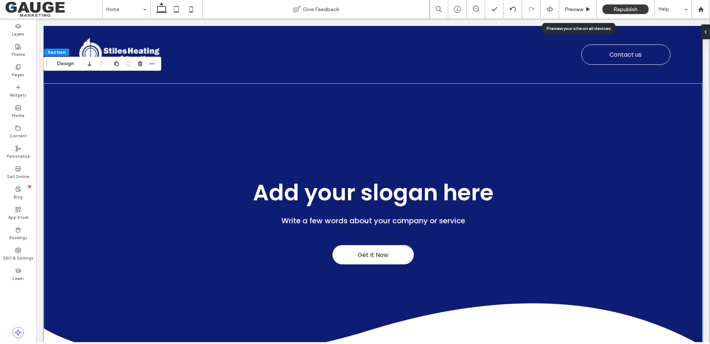
click at [579, 14] on div "Preview" at bounding box center [578, 9] width 38 height 18
click at [573, 12] on span "Preview" at bounding box center [574, 9] width 18 height 6
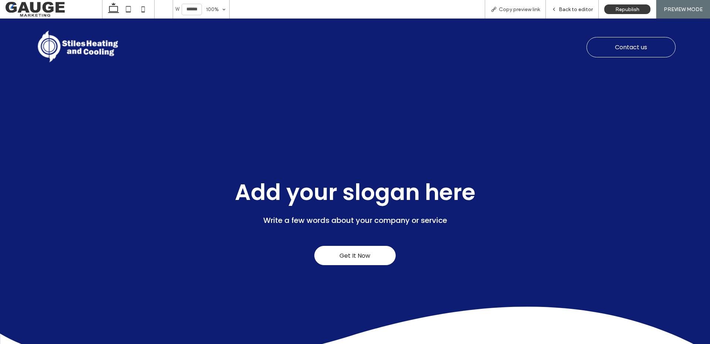
drag, startPoint x: 577, startPoint y: 9, endPoint x: 573, endPoint y: 3, distance: 7.0
click at [577, 9] on span "Back to editor" at bounding box center [576, 9] width 34 height 6
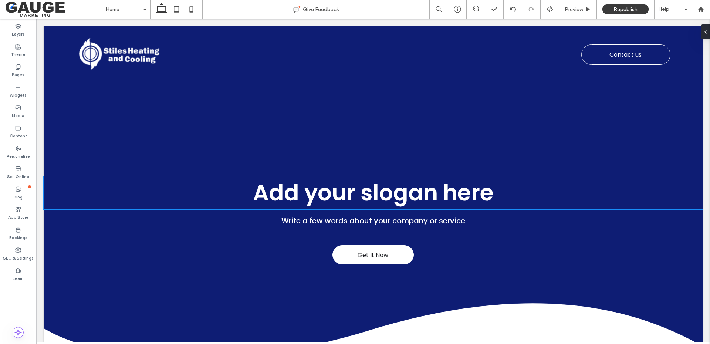
click at [357, 191] on span "Add your slogan here" at bounding box center [373, 192] width 241 height 31
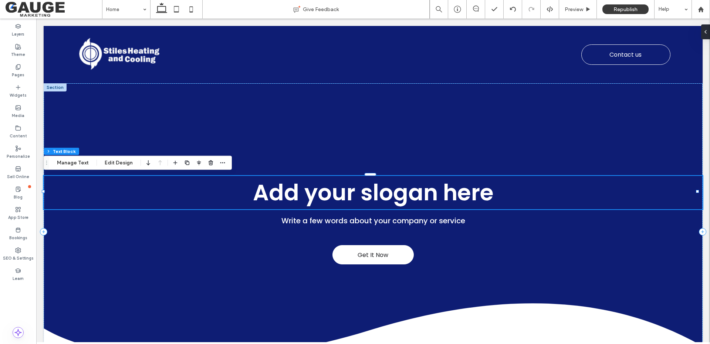
click at [357, 191] on span "Add your slogan here" at bounding box center [373, 192] width 241 height 31
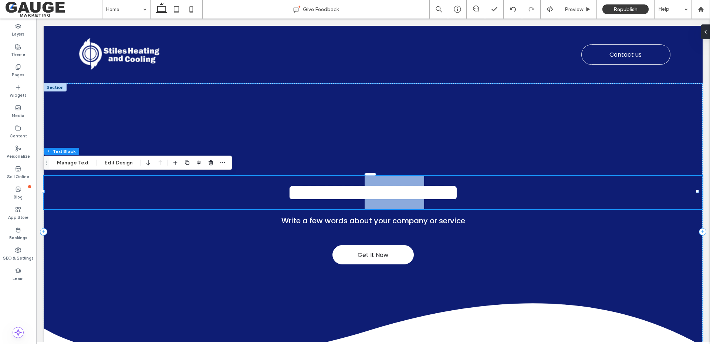
click at [357, 191] on span "**********" at bounding box center [373, 192] width 171 height 22
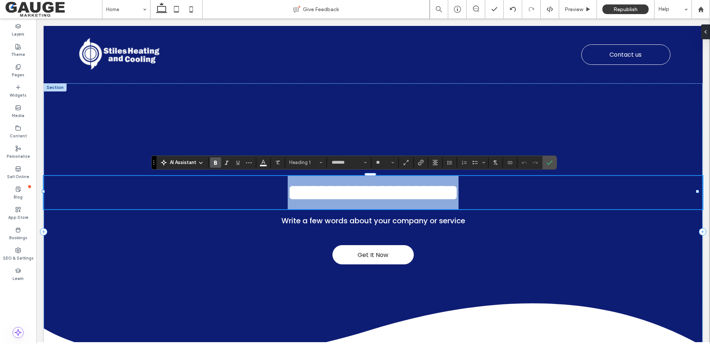
click at [357, 191] on span "**********" at bounding box center [373, 192] width 171 height 22
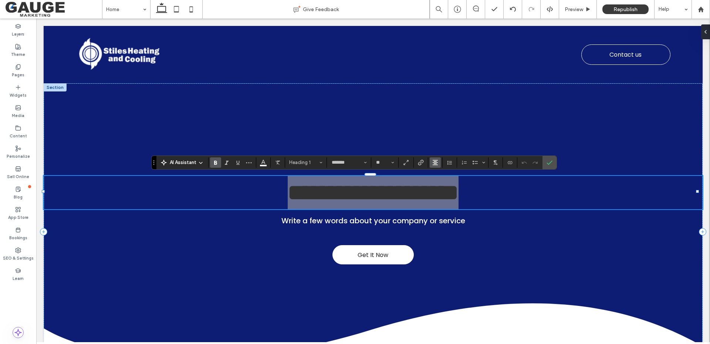
click at [434, 163] on icon "Alignment" at bounding box center [436, 162] width 6 height 6
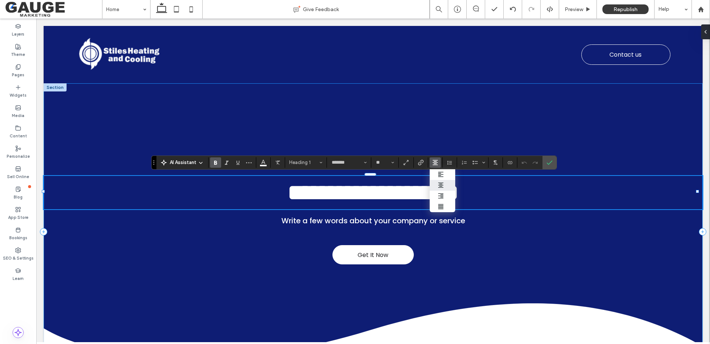
click at [564, 124] on div "**********" at bounding box center [373, 231] width 659 height 297
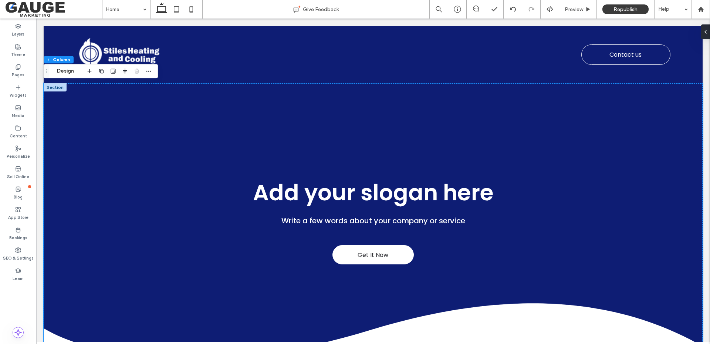
click at [54, 89] on div at bounding box center [55, 87] width 23 height 8
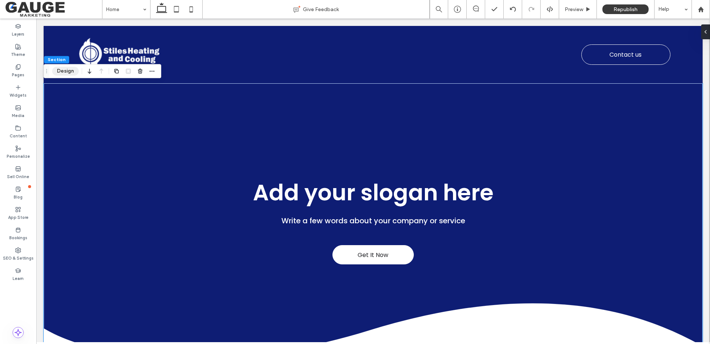
click at [65, 72] on button "Design" at bounding box center [65, 71] width 27 height 9
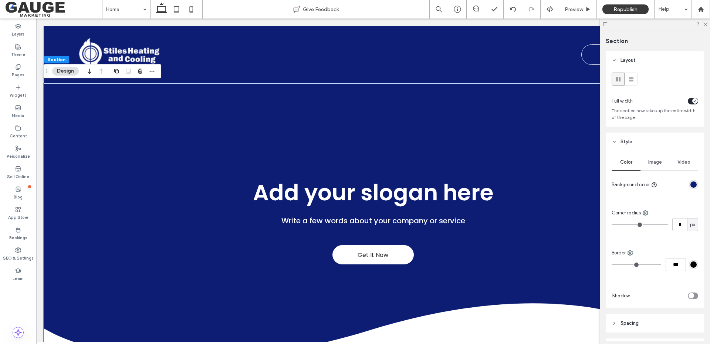
scroll to position [37, 0]
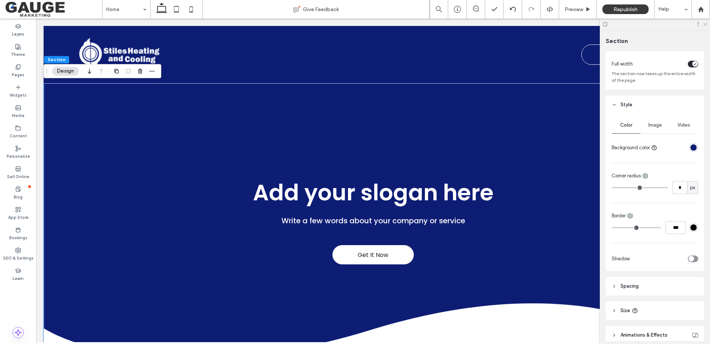
click at [705, 25] on use at bounding box center [706, 25] width 4 height 4
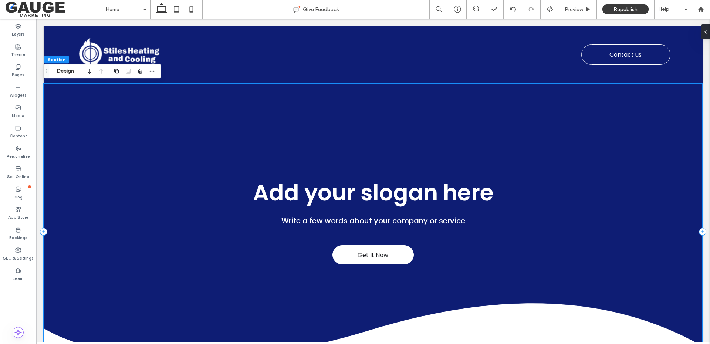
click at [286, 156] on div "Get It Now Add your slogan here Write a few words about your company or service" at bounding box center [373, 231] width 659 height 297
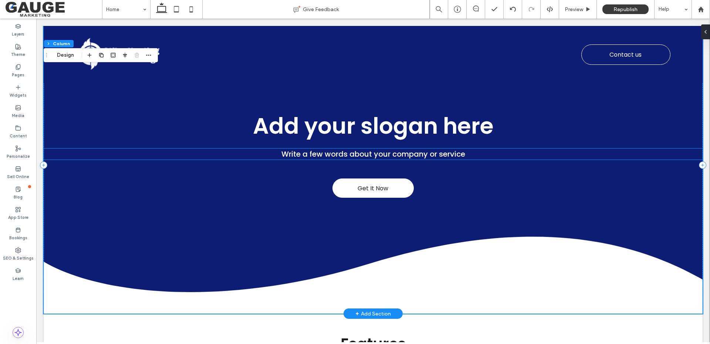
scroll to position [0, 0]
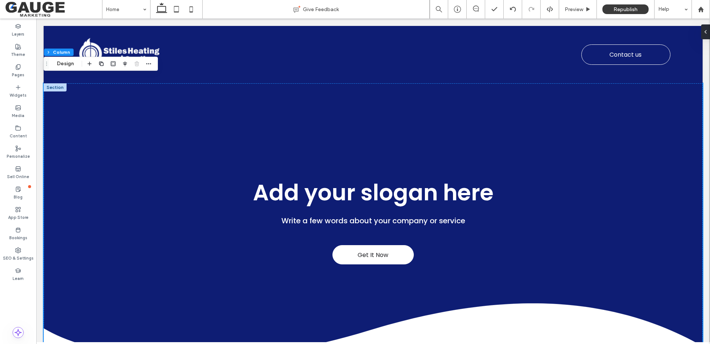
click at [60, 88] on div at bounding box center [55, 87] width 23 height 8
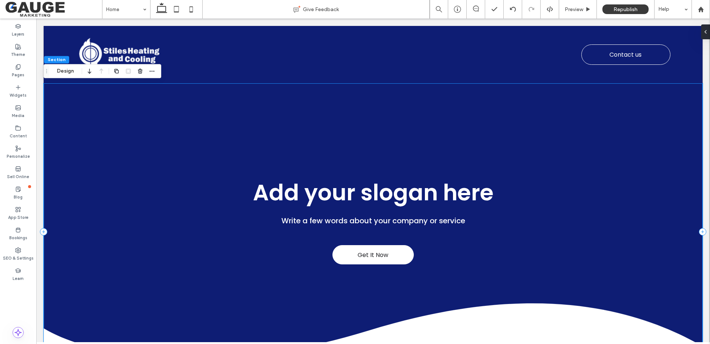
drag, startPoint x: 116, startPoint y: 97, endPoint x: 156, endPoint y: 150, distance: 66.9
click at [155, 150] on div "Get It Now Add your slogan here Write a few words about your company or service" at bounding box center [373, 231] width 659 height 297
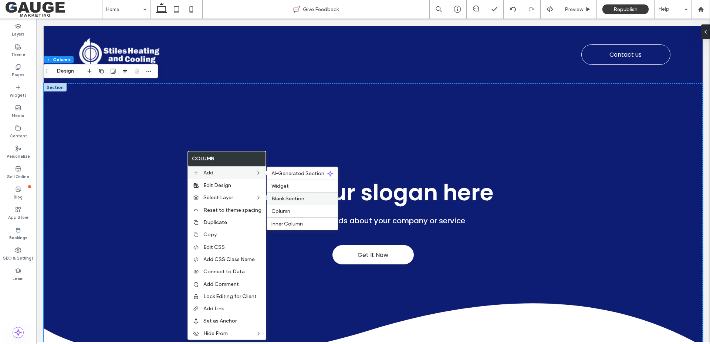
click at [289, 198] on span "Blank Section" at bounding box center [288, 198] width 33 height 6
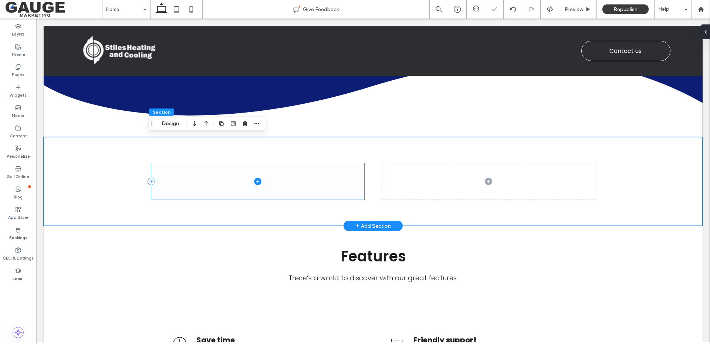
scroll to position [235, 0]
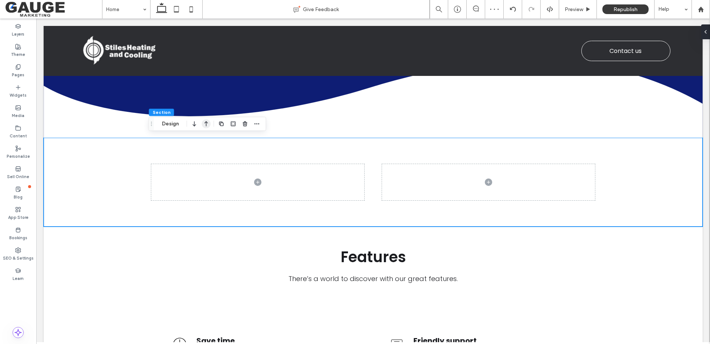
click at [207, 125] on icon "button" at bounding box center [206, 123] width 9 height 13
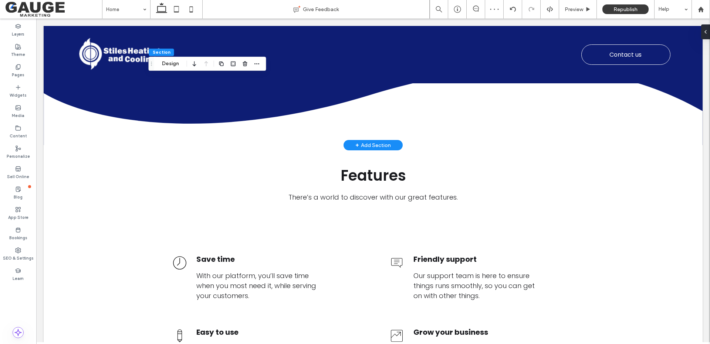
scroll to position [0, 0]
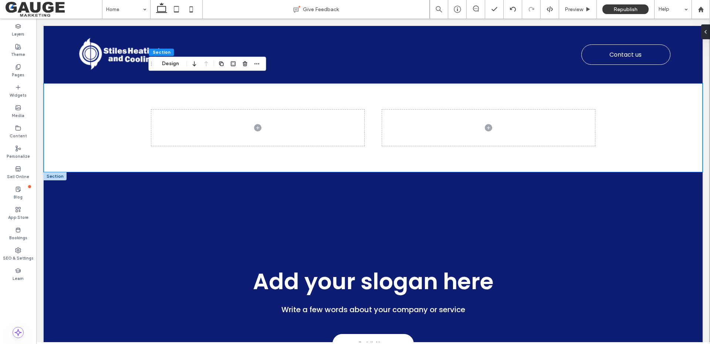
click at [57, 177] on div at bounding box center [55, 176] width 23 height 8
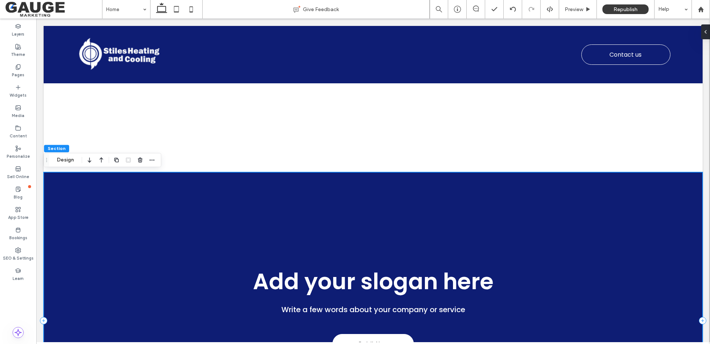
click at [367, 268] on span "Add your slogan here" at bounding box center [373, 281] width 241 height 31
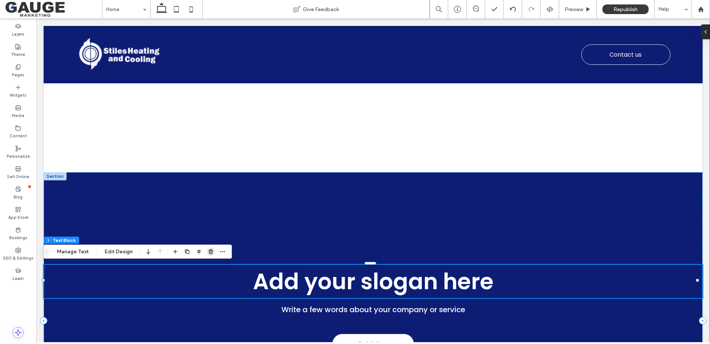
click at [208, 253] on icon "button" at bounding box center [211, 252] width 6 height 6
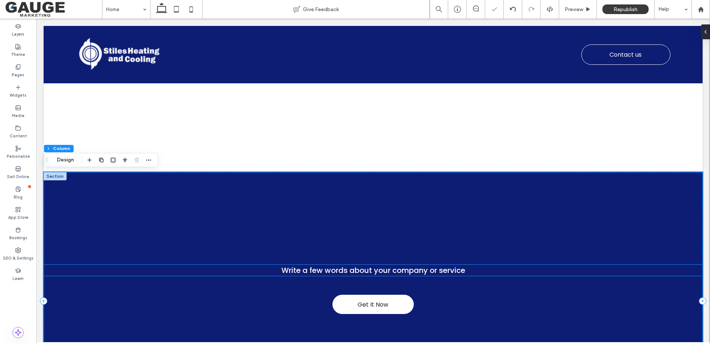
click at [362, 272] on span "Write a few words about your company or service" at bounding box center [374, 270] width 184 height 10
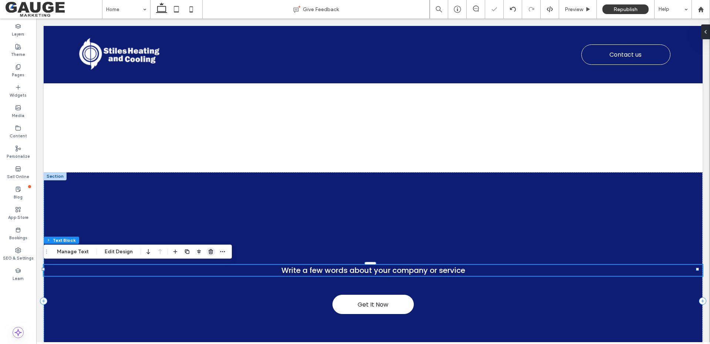
drag, startPoint x: 209, startPoint y: 254, endPoint x: 286, endPoint y: 259, distance: 77.1
click at [209, 254] on use "button" at bounding box center [211, 251] width 4 height 5
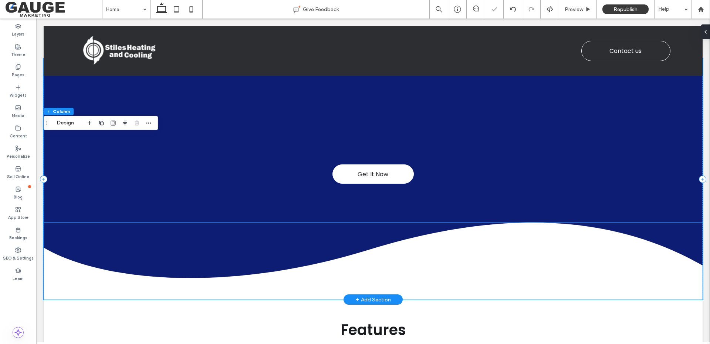
scroll to position [104, 0]
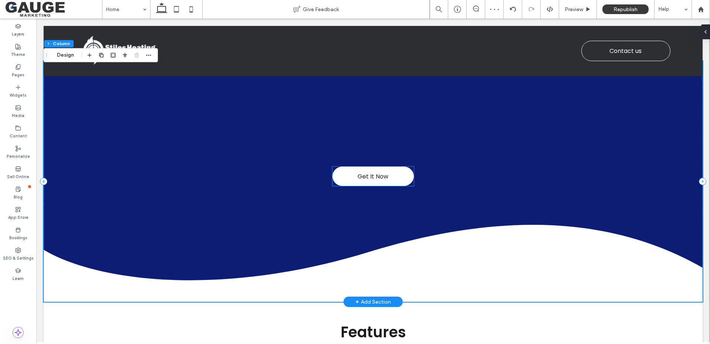
click at [394, 174] on link "Get It Now" at bounding box center [373, 175] width 81 height 19
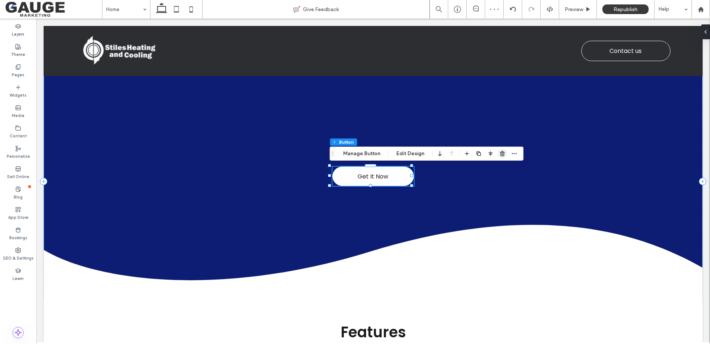
drag, startPoint x: 500, startPoint y: 154, endPoint x: 456, endPoint y: 138, distance: 46.7
click at [500, 154] on use "button" at bounding box center [502, 153] width 4 height 5
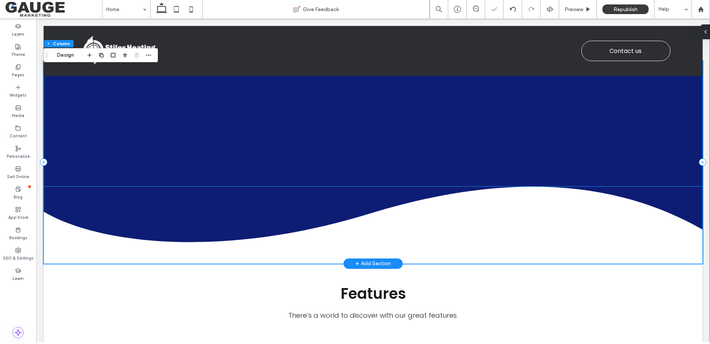
scroll to position [0, 0]
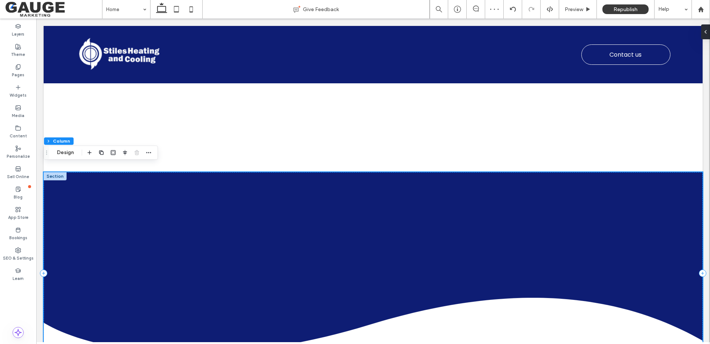
click at [421, 255] on div at bounding box center [373, 273] width 659 height 202
click at [56, 88] on div at bounding box center [55, 87] width 23 height 8
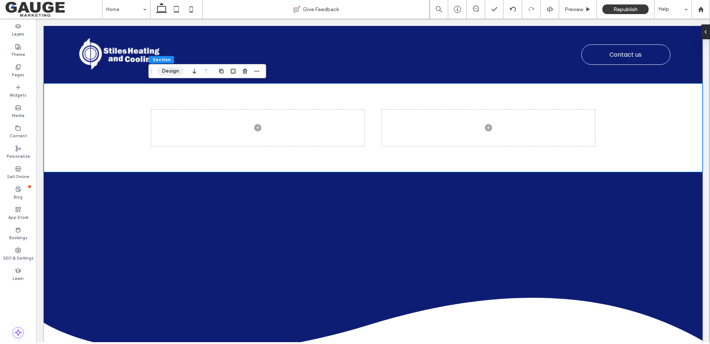
click at [172, 72] on button "Design" at bounding box center [170, 71] width 27 height 9
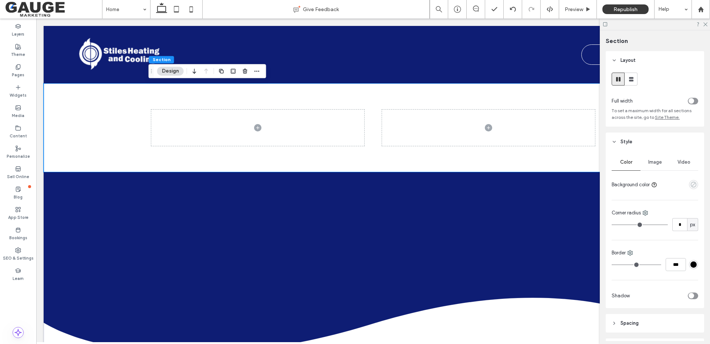
click at [691, 185] on icon "empty color" at bounding box center [694, 184] width 6 height 6
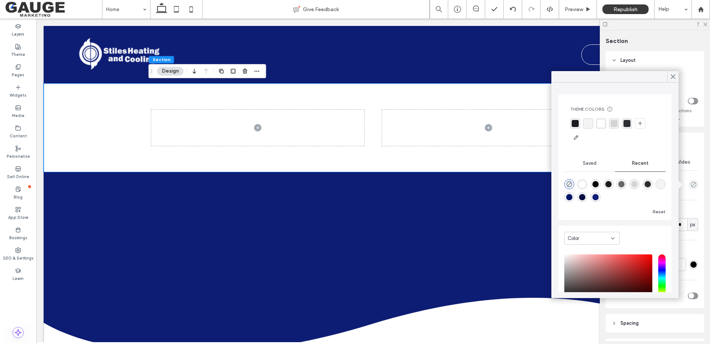
click at [599, 198] on div "rgba(14, 29, 116, 1)" at bounding box center [596, 197] width 6 height 6
type input "*******"
type input "***"
type input "****"
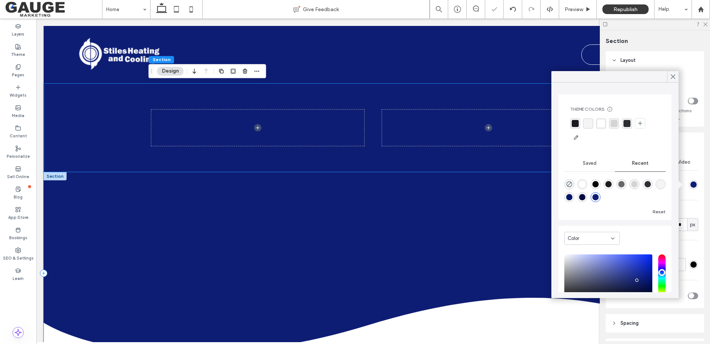
click at [297, 211] on div at bounding box center [373, 273] width 659 height 202
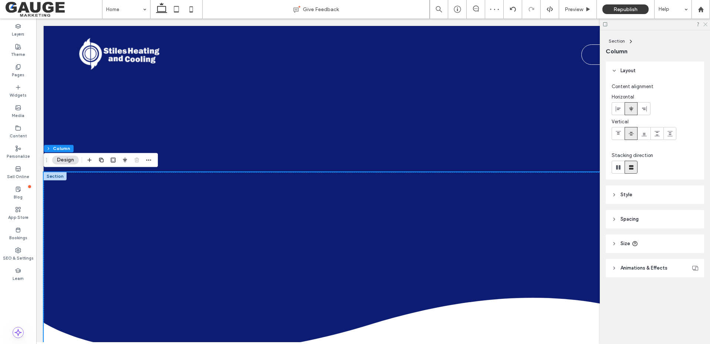
click at [704, 23] on use at bounding box center [706, 25] width 4 height 4
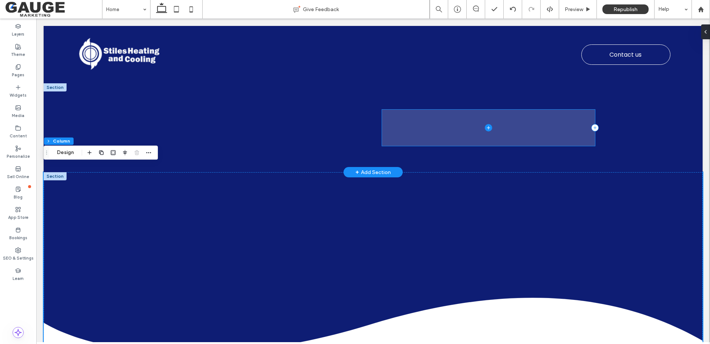
click at [538, 127] on span at bounding box center [488, 128] width 213 height 36
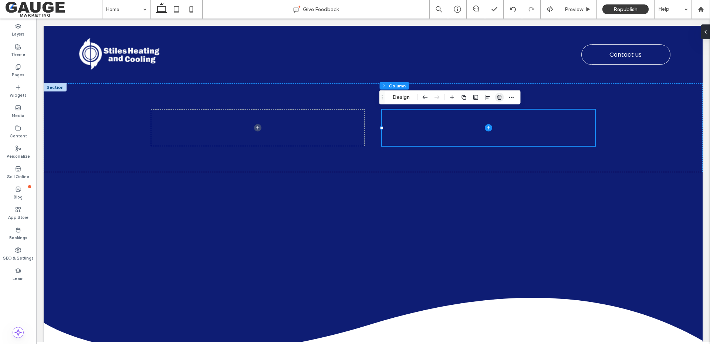
drag, startPoint x: 499, startPoint y: 97, endPoint x: 466, endPoint y: 78, distance: 38.0
click at [499, 97] on use "button" at bounding box center [499, 97] width 4 height 5
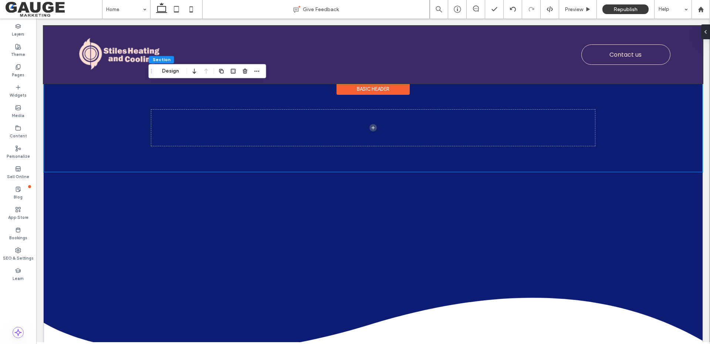
click at [143, 48] on div at bounding box center [373, 54] width 659 height 57
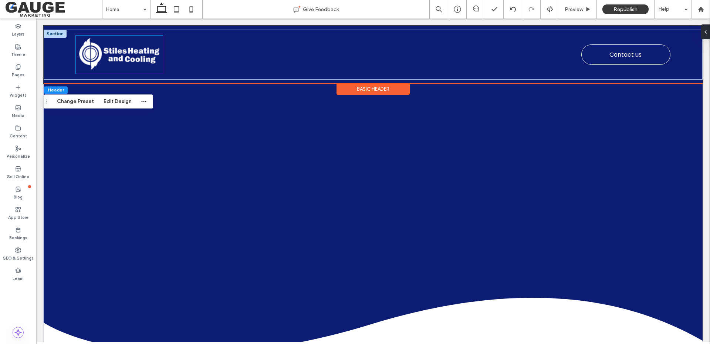
click at [146, 58] on img at bounding box center [119, 55] width 87 height 38
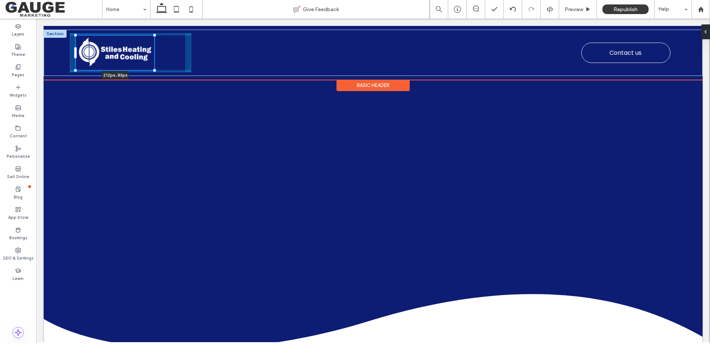
drag, startPoint x: 162, startPoint y: 74, endPoint x: 154, endPoint y: 68, distance: 9.5
click at [76, 36] on div at bounding box center [76, 36] width 0 height 0
type input "***"
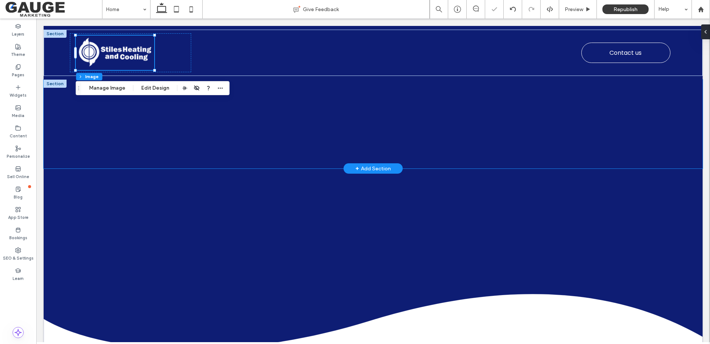
click at [661, 100] on div at bounding box center [373, 124] width 659 height 89
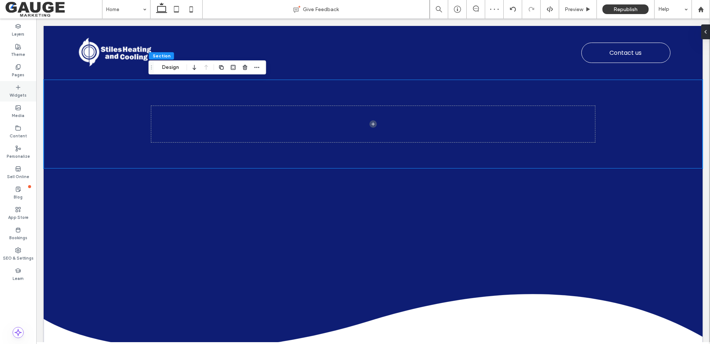
click at [16, 89] on icon at bounding box center [18, 87] width 6 height 6
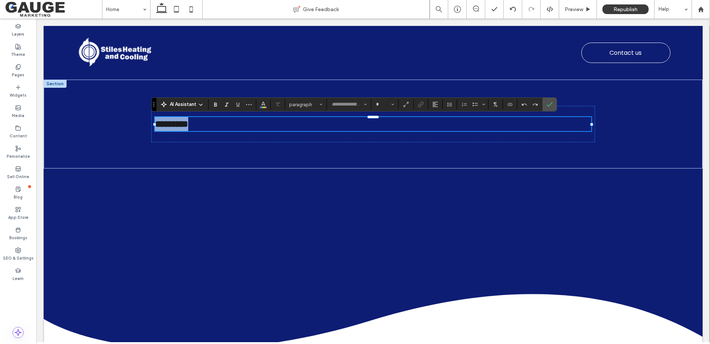
type input "*******"
type input "**"
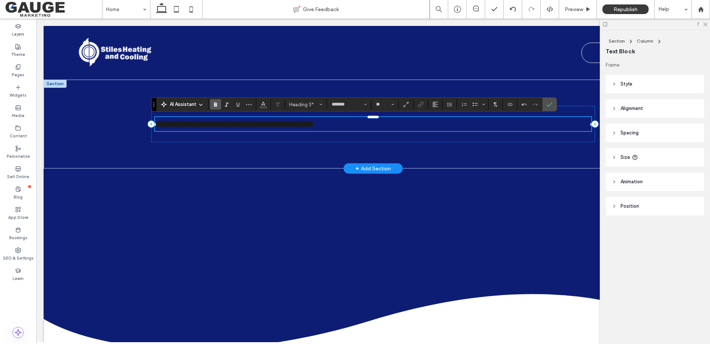
click at [314, 121] on span "**********" at bounding box center [234, 123] width 159 height 9
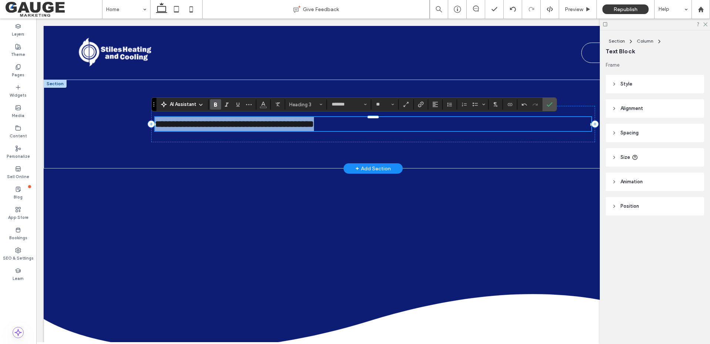
click at [314, 121] on span "**********" at bounding box center [234, 123] width 159 height 9
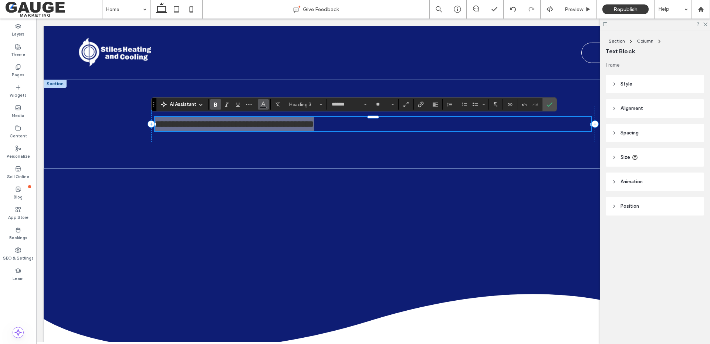
click at [265, 107] on span "Color" at bounding box center [263, 104] width 6 height 10
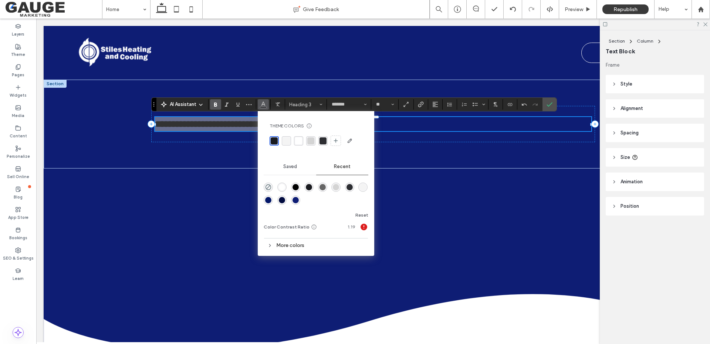
click at [299, 143] on div "rgba(255, 255, 255, 1)" at bounding box center [298, 140] width 7 height 7
click at [322, 104] on use "Styles" at bounding box center [321, 104] width 3 height 1
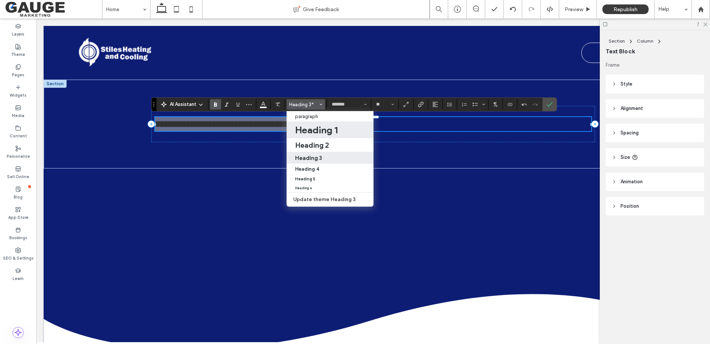
drag, startPoint x: 328, startPoint y: 134, endPoint x: 293, endPoint y: 115, distance: 39.7
click at [328, 134] on h1 "Heading 1" at bounding box center [316, 130] width 43 height 12
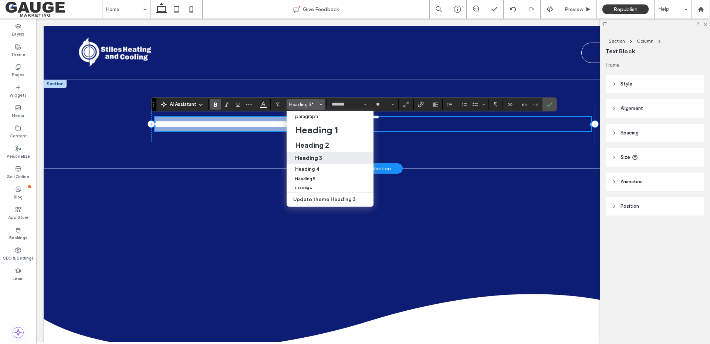
type input "**"
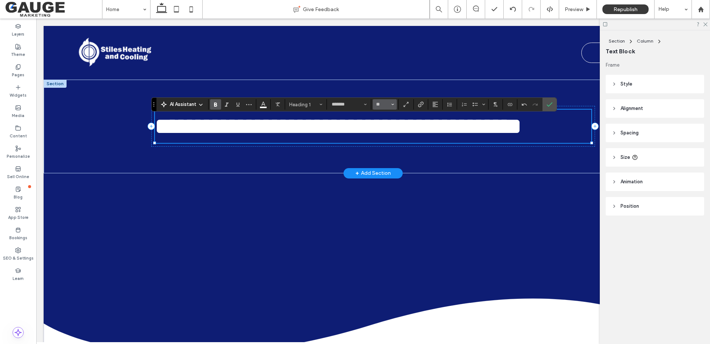
click at [392, 105] on icon "Size" at bounding box center [392, 104] width 3 height 3
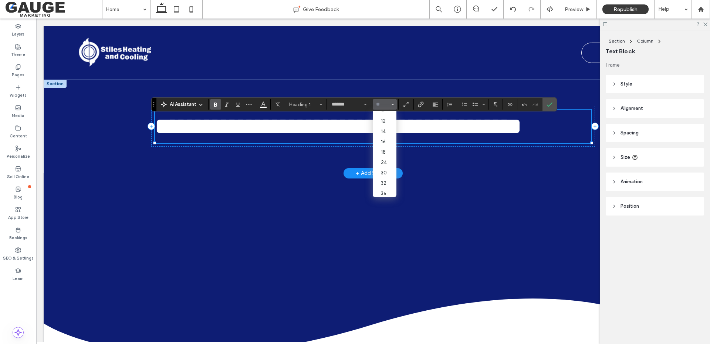
scroll to position [74, 0]
click at [390, 158] on label "36" at bounding box center [385, 156] width 24 height 10
type input "**"
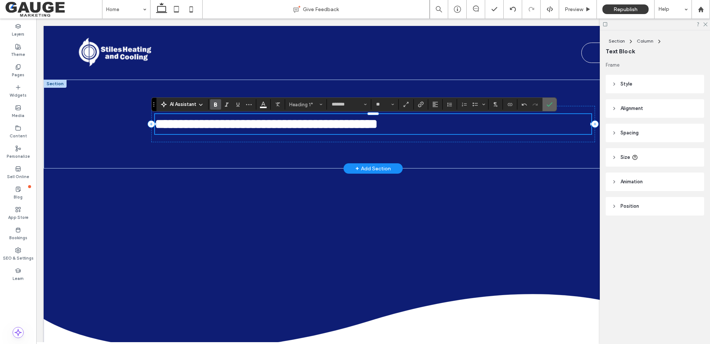
click at [548, 104] on icon "Confirm" at bounding box center [550, 104] width 6 height 6
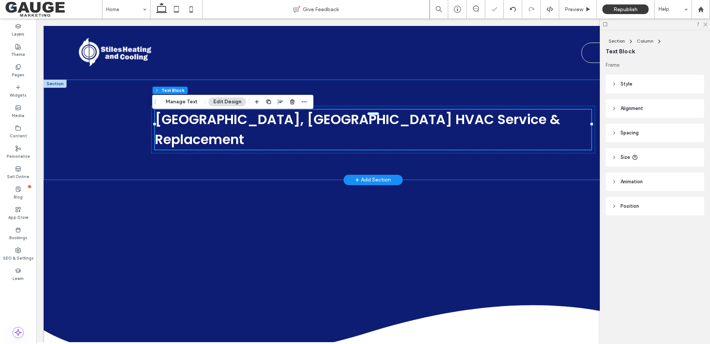
click at [425, 92] on div "Robbinsville, NC HVAC Service & Replacement" at bounding box center [373, 130] width 444 height 100
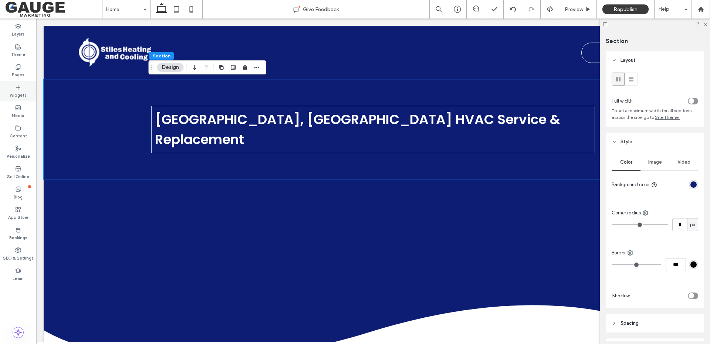
click at [16, 88] on icon at bounding box center [18, 87] width 6 height 6
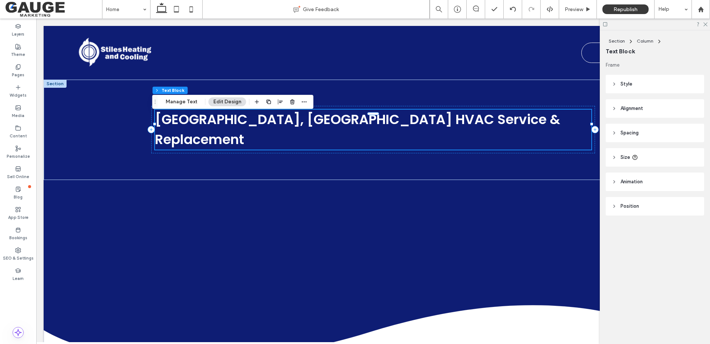
click at [160, 123] on span "Robbinsville, NC HVAC Service & Replacement" at bounding box center [358, 129] width 406 height 39
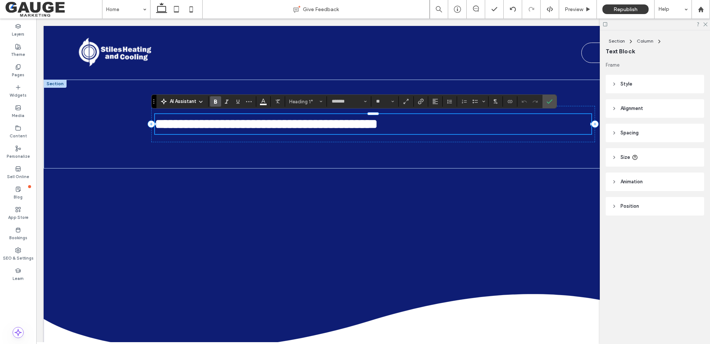
click at [155, 123] on span "**********" at bounding box center [266, 123] width 223 height 13
click at [160, 123] on span "**********" at bounding box center [266, 123] width 223 height 13
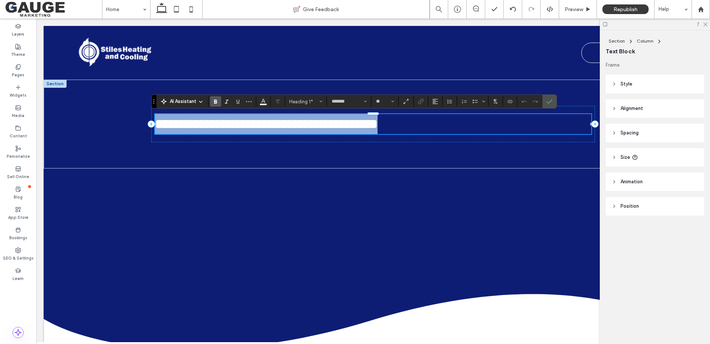
click at [160, 123] on span "**********" at bounding box center [266, 123] width 223 height 13
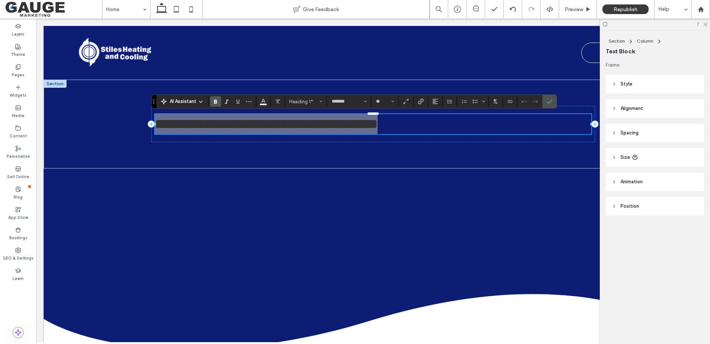
click at [218, 101] on icon "Bold" at bounding box center [216, 101] width 6 height 6
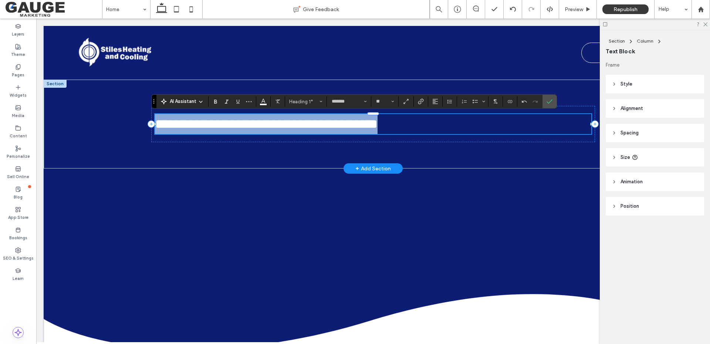
click at [176, 122] on span "**********" at bounding box center [266, 123] width 223 height 13
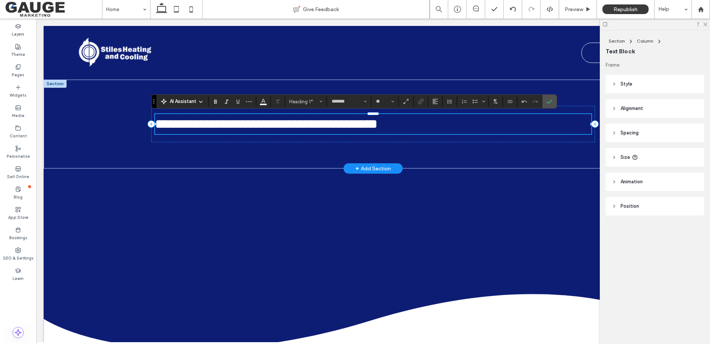
click at [155, 124] on span "**********" at bounding box center [266, 123] width 223 height 13
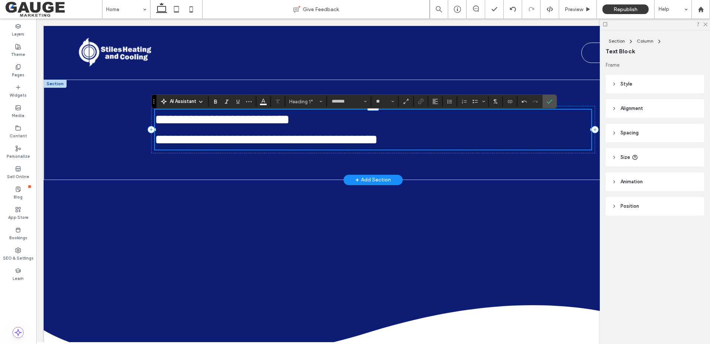
click at [222, 120] on span "**********" at bounding box center [222, 119] width 135 height 13
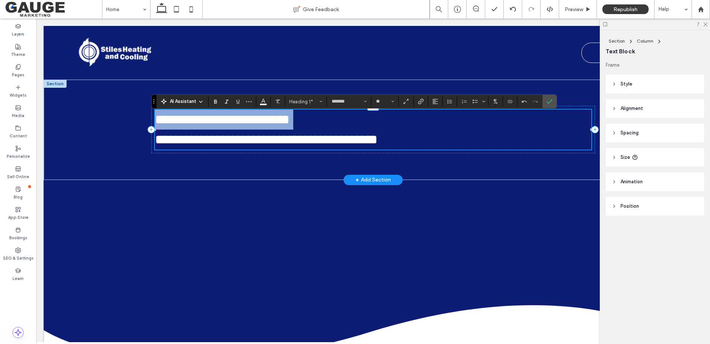
click at [222, 120] on span "**********" at bounding box center [222, 119] width 135 height 13
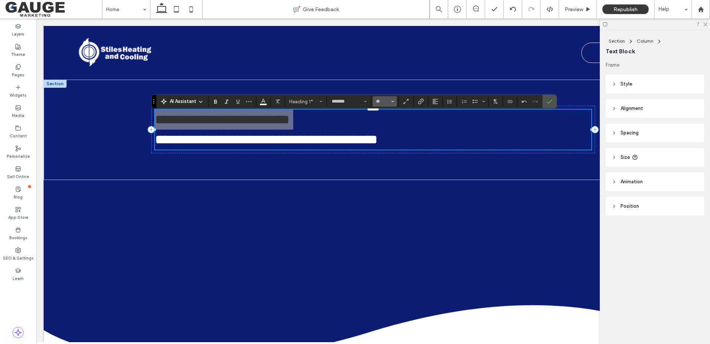
click at [392, 102] on icon "Size" at bounding box center [392, 101] width 3 height 3
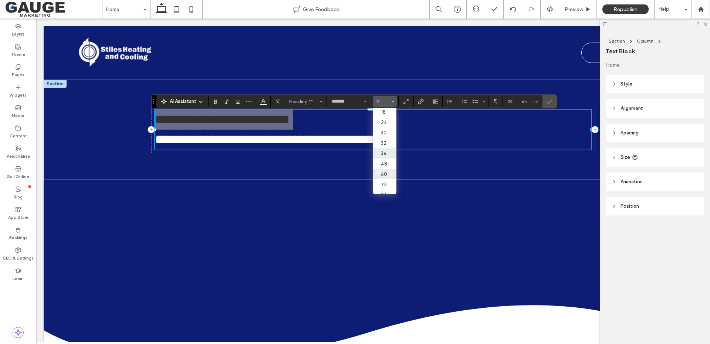
click at [386, 176] on label "60" at bounding box center [385, 174] width 24 height 10
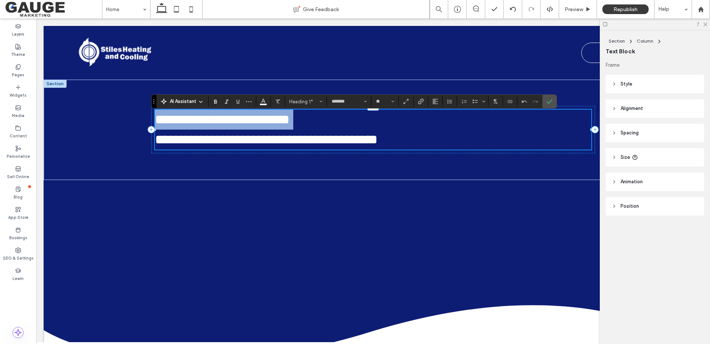
type input "**"
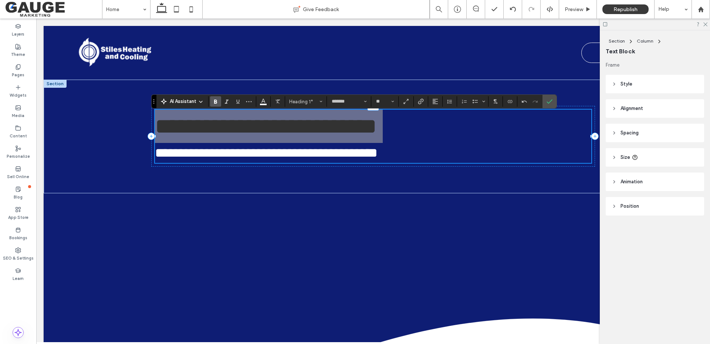
click at [216, 102] on icon "Bold" at bounding box center [216, 101] width 6 height 6
click at [552, 100] on icon "Confirm" at bounding box center [550, 101] width 6 height 6
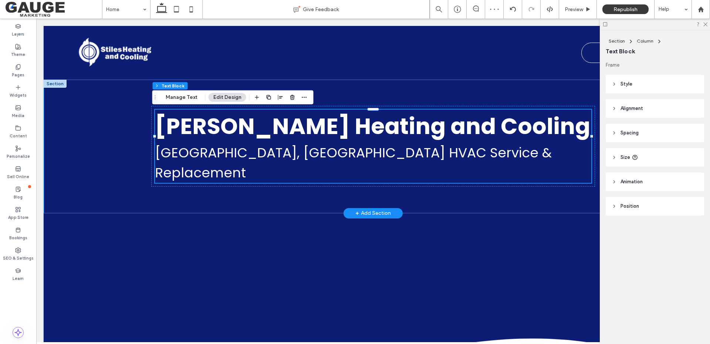
drag, startPoint x: 110, startPoint y: 100, endPoint x: 154, endPoint y: 98, distance: 43.7
click at [110, 100] on div "Stiles Heating and Cooling Robbinsville, NC HVAC Service & Replacement" at bounding box center [373, 147] width 659 height 134
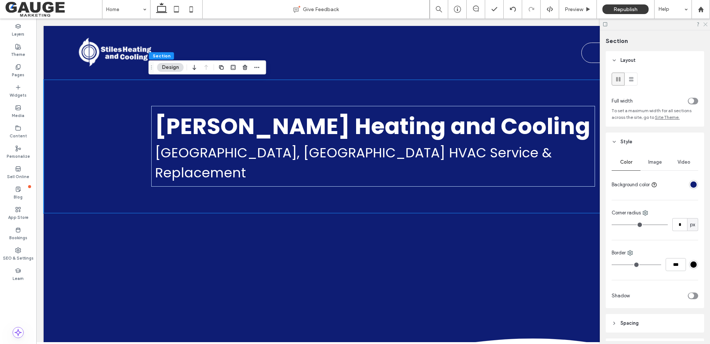
click at [707, 24] on icon at bounding box center [705, 23] width 5 height 5
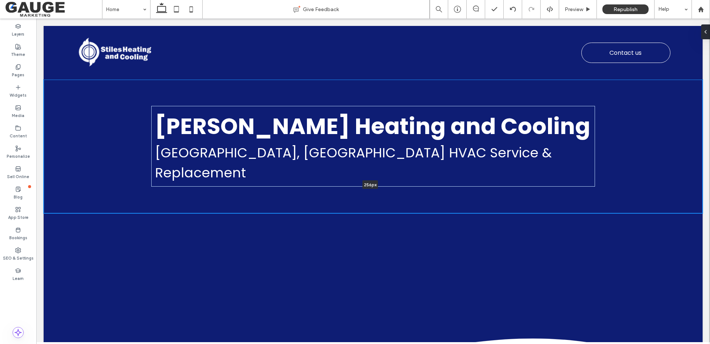
drag, startPoint x: 260, startPoint y: 191, endPoint x: 258, endPoint y: 172, distance: 18.4
click at [258, 172] on div "Stiles Heating and Cooling Robbinsville, NC HVAC Service & Replacement 256px Se…" at bounding box center [373, 147] width 659 height 134
type input "***"
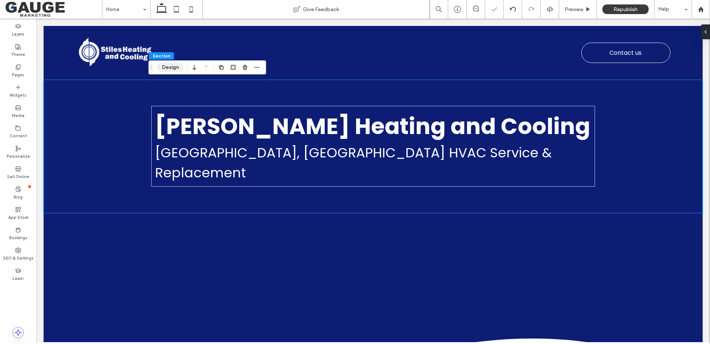
click at [175, 67] on button "Design" at bounding box center [170, 67] width 27 height 9
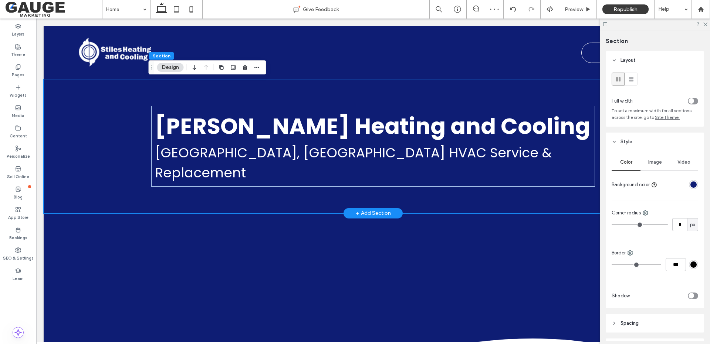
click at [117, 107] on div "Stiles Heating and Cooling Robbinsville, NC HVAC Service & Replacement" at bounding box center [373, 147] width 659 height 134
click at [18, 90] on icon at bounding box center [18, 87] width 6 height 6
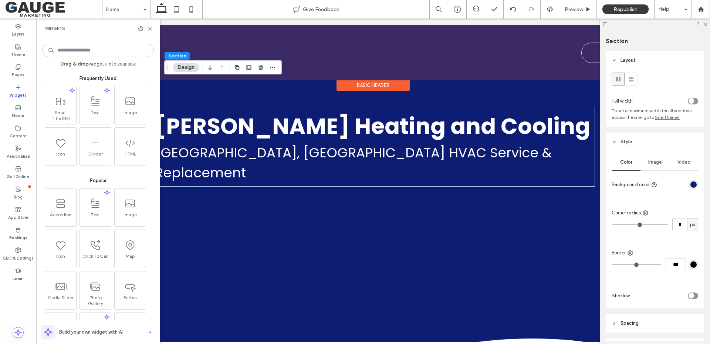
click at [357, 51] on div at bounding box center [373, 53] width 659 height 54
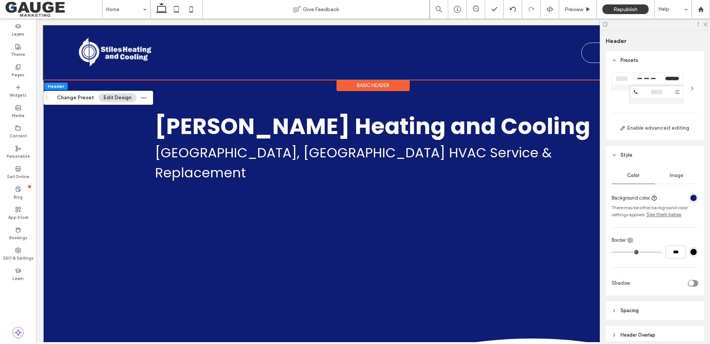
click at [691, 197] on div "rgba(14, 29, 116, 1)" at bounding box center [694, 198] width 6 height 6
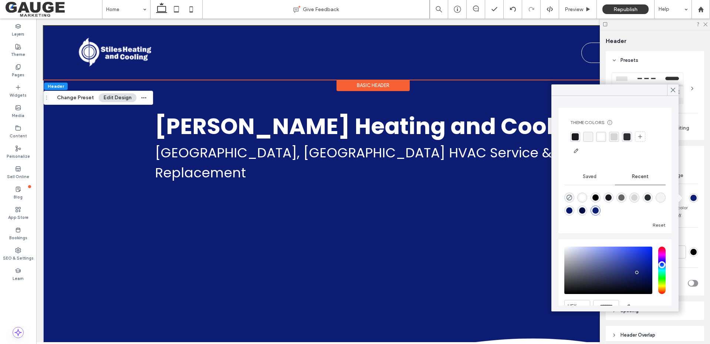
click at [639, 261] on div "saturation and value" at bounding box center [609, 269] width 88 height 47
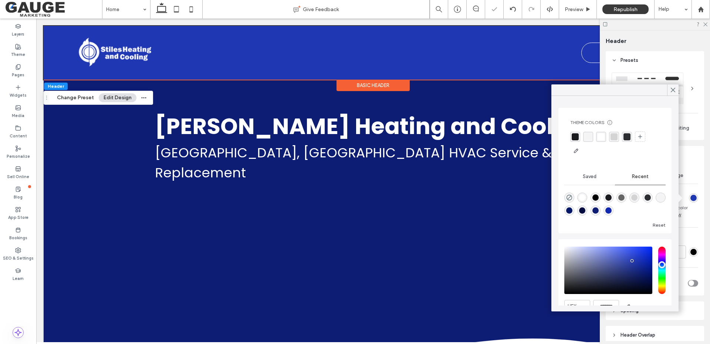
drag, startPoint x: 637, startPoint y: 261, endPoint x: 632, endPoint y: 260, distance: 4.8
click at [632, 260] on div "saturation and value" at bounding box center [609, 269] width 88 height 47
click at [631, 258] on div "saturation and value" at bounding box center [609, 269] width 88 height 47
type input "*******"
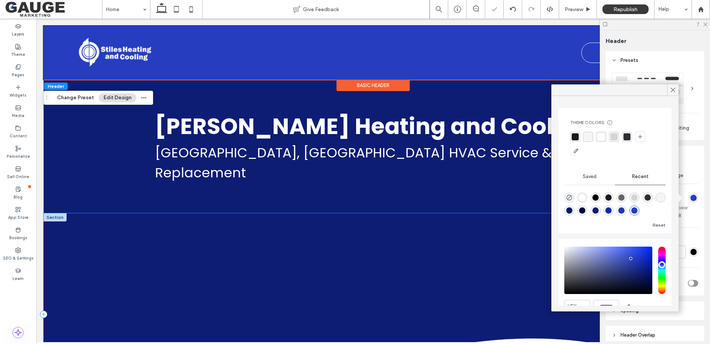
click at [468, 232] on div at bounding box center [373, 314] width 659 height 202
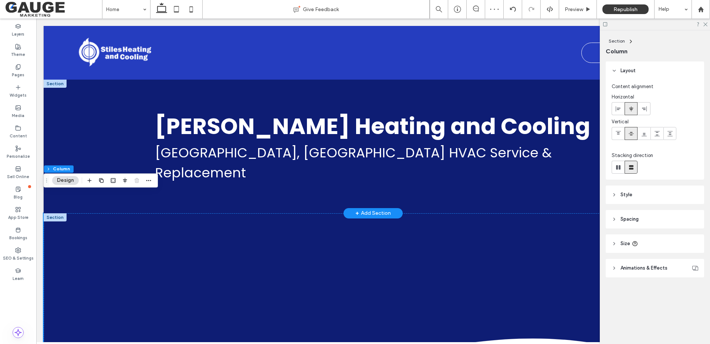
drag, startPoint x: 53, startPoint y: 84, endPoint x: 60, endPoint y: 85, distance: 7.1
click at [53, 84] on div at bounding box center [55, 84] width 23 height 8
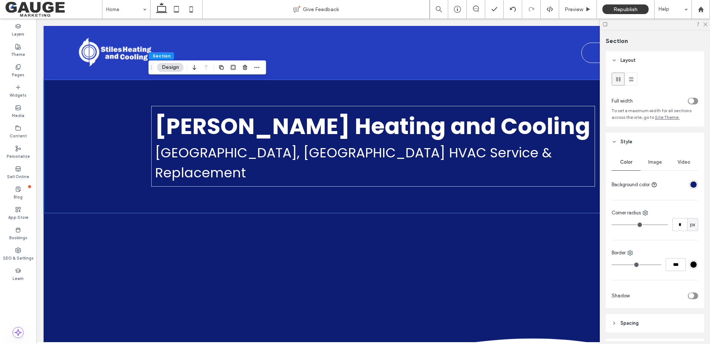
click at [693, 186] on div "rgba(14, 29, 116, 1)" at bounding box center [694, 184] width 6 height 6
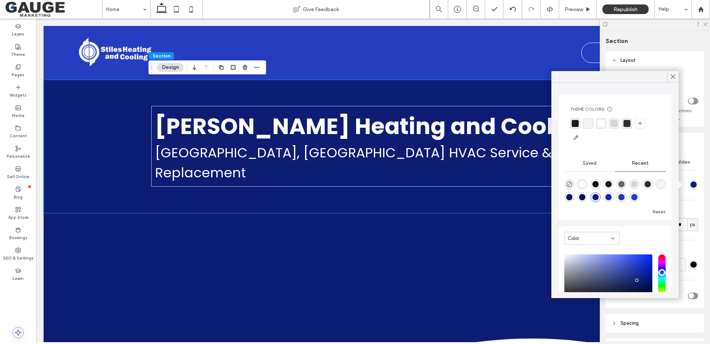
click at [638, 198] on div "rgba(37, 61, 191, 1)" at bounding box center [635, 197] width 6 height 6
type input "*******"
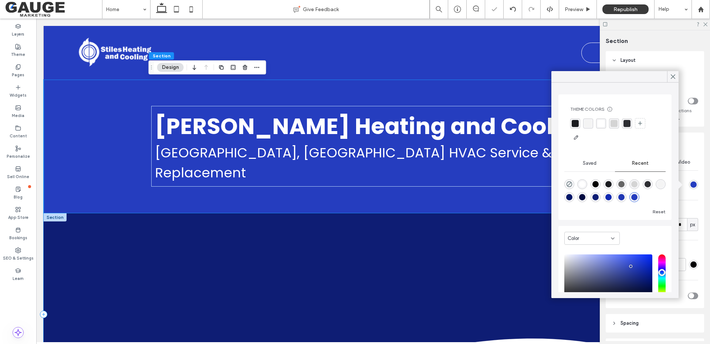
click at [142, 222] on div at bounding box center [373, 314] width 659 height 202
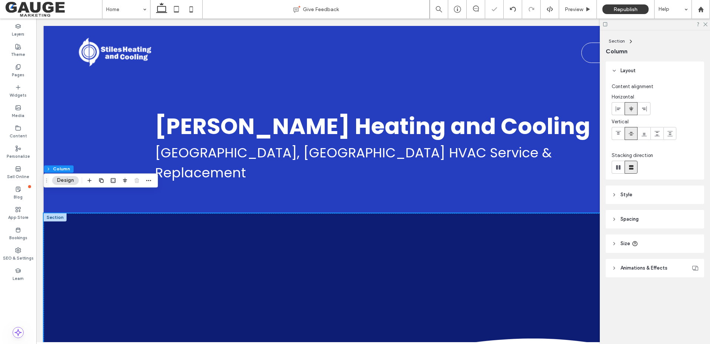
click at [55, 213] on div at bounding box center [55, 217] width 23 height 8
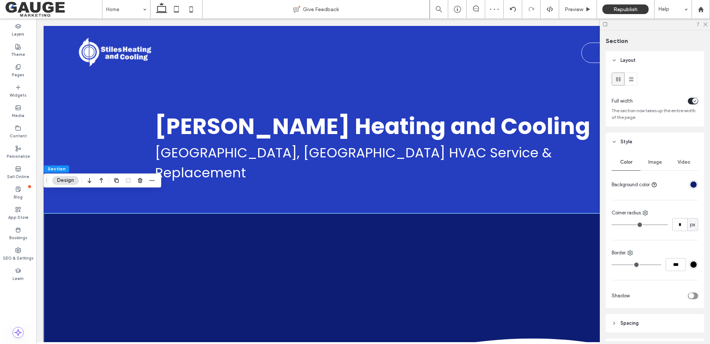
click at [691, 185] on div "rgba(14, 29, 116, 1)" at bounding box center [694, 184] width 6 height 6
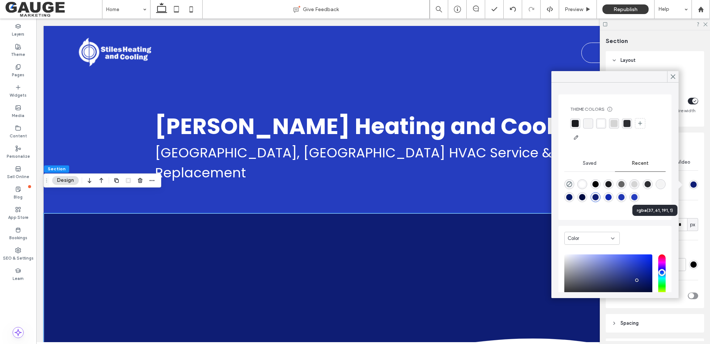
click at [638, 198] on div "rgba(37, 61, 191, 1)" at bounding box center [635, 197] width 6 height 6
type input "*******"
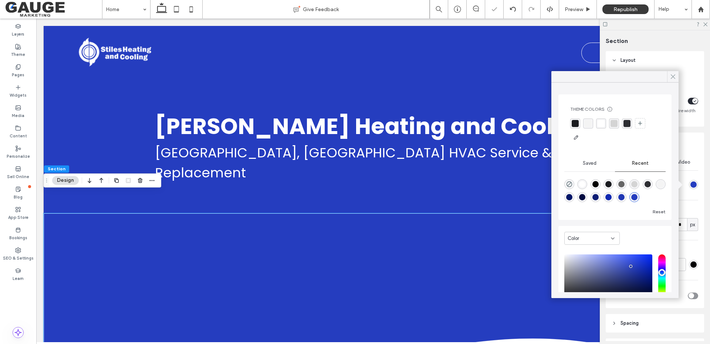
click at [674, 78] on icon at bounding box center [673, 76] width 7 height 7
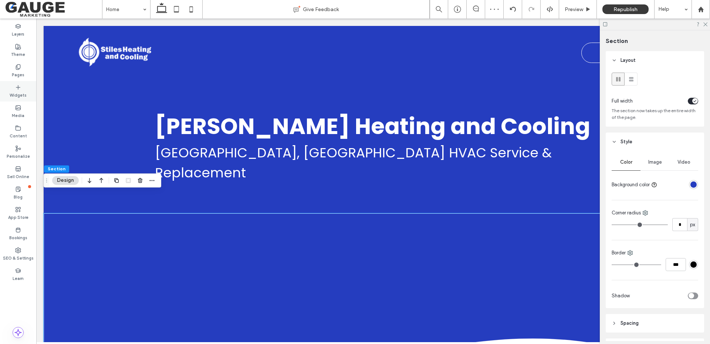
click at [16, 90] on label "Widgets" at bounding box center [18, 94] width 17 height 8
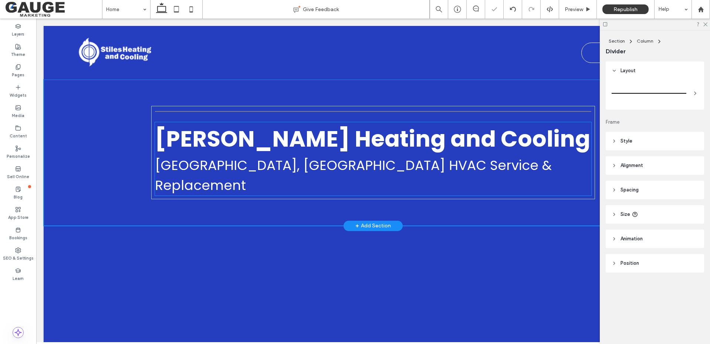
type input "*"
type input "***"
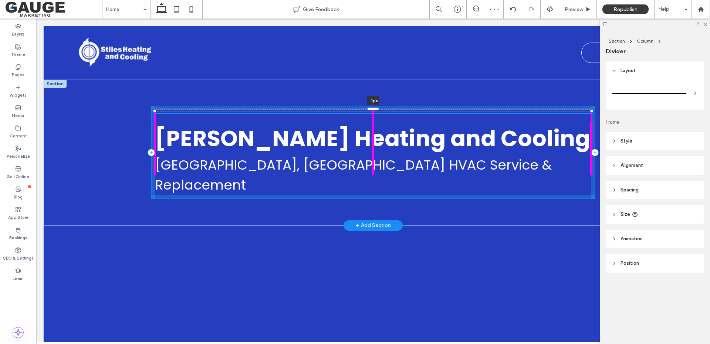
drag, startPoint x: 374, startPoint y: 110, endPoint x: 380, endPoint y: 109, distance: 5.6
click at [380, 109] on div "-1px Stiles Heating and Cooling Robbinsville, NC HVAC Service & Replacement" at bounding box center [373, 153] width 444 height 146
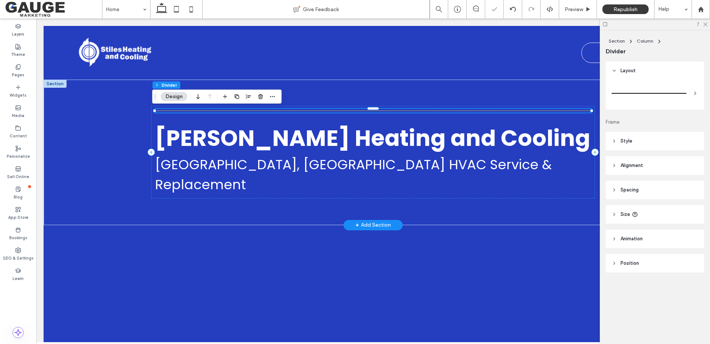
click at [470, 112] on div at bounding box center [373, 111] width 437 height 4
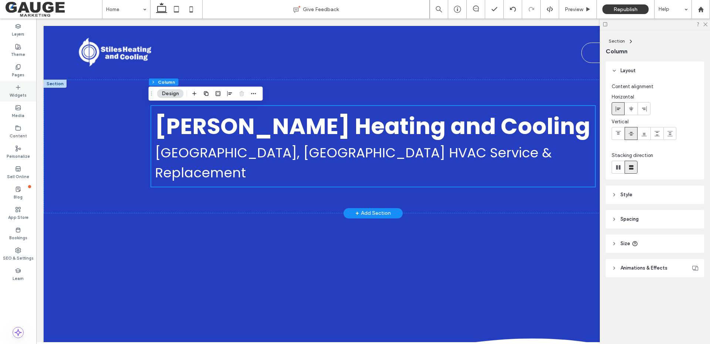
click at [17, 86] on icon at bounding box center [18, 87] width 6 height 6
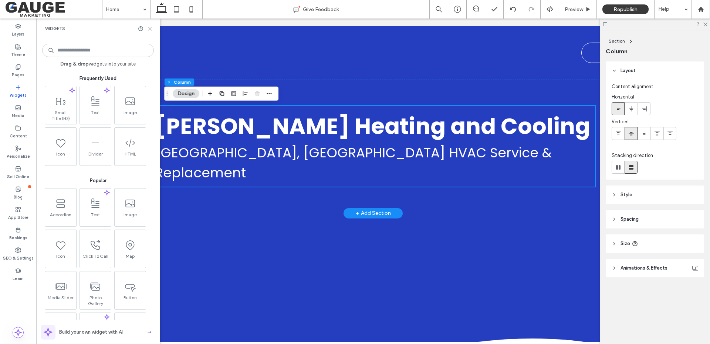
click at [151, 30] on icon at bounding box center [150, 29] width 6 height 6
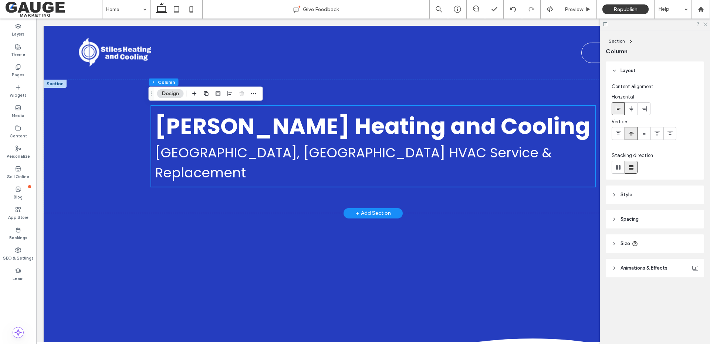
click at [706, 25] on icon at bounding box center [705, 23] width 5 height 5
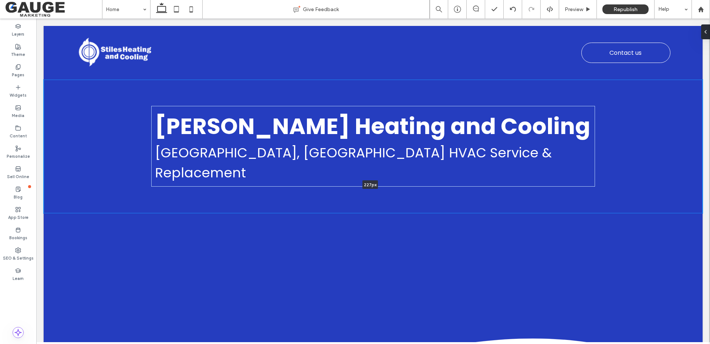
drag, startPoint x: 257, startPoint y: 192, endPoint x: 261, endPoint y: 162, distance: 29.8
click at [261, 162] on div "Stiles Heating and Cooling Robbinsville, NC HVAC Service & Replacement 227px Se…" at bounding box center [373, 147] width 659 height 134
type input "***"
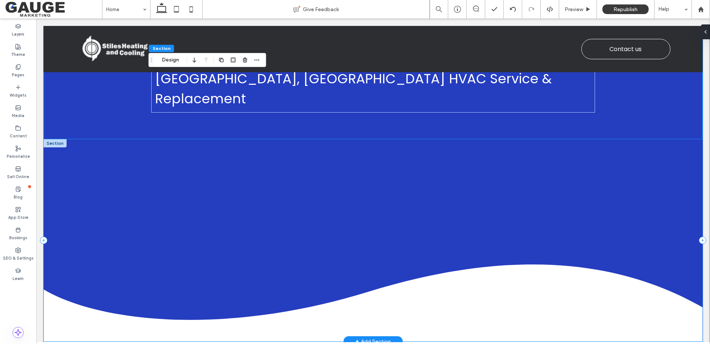
scroll to position [0, 0]
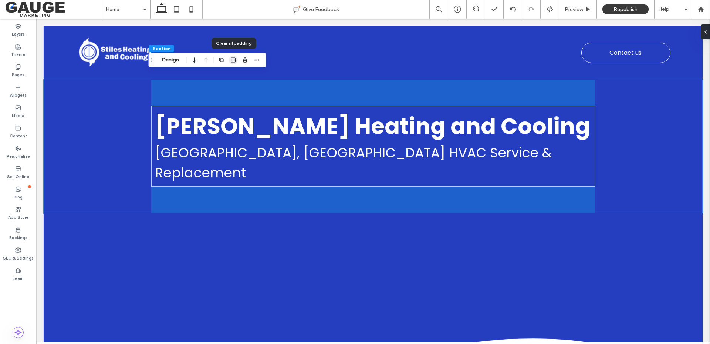
click at [233, 60] on icon "button" at bounding box center [234, 60] width 6 height 6
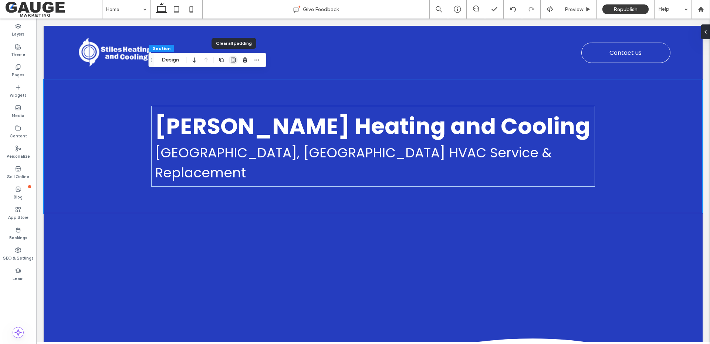
type input "*"
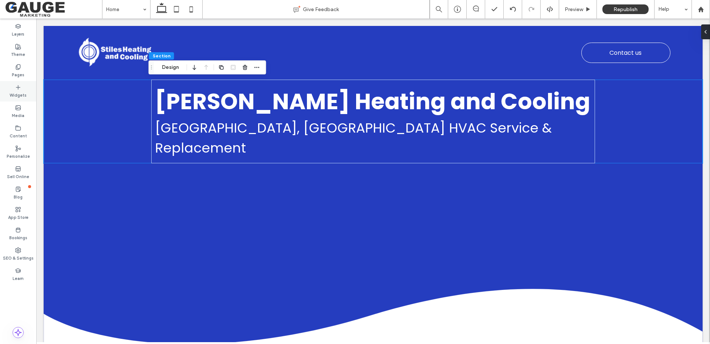
drag, startPoint x: 17, startPoint y: 86, endPoint x: 26, endPoint y: 87, distance: 8.6
click at [17, 86] on icon at bounding box center [18, 87] width 6 height 6
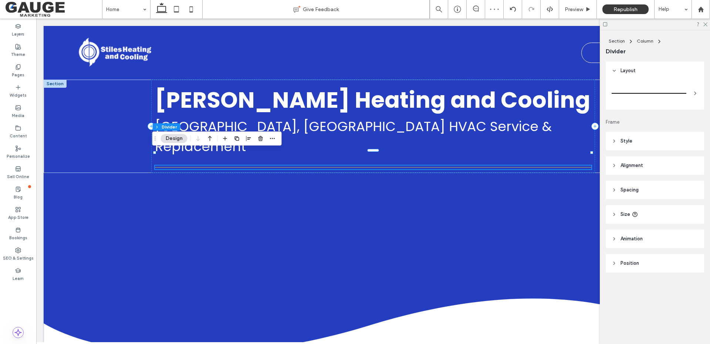
click at [639, 140] on header "Style" at bounding box center [655, 141] width 98 height 18
click at [691, 159] on div "rgb(128, 128, 128)" at bounding box center [694, 160] width 6 height 6
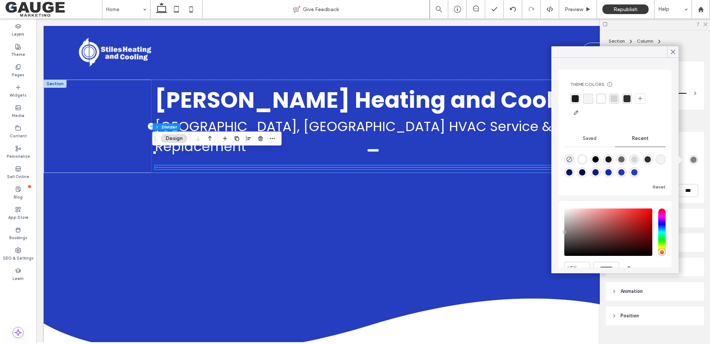
click at [645, 217] on div "saturation and value" at bounding box center [609, 231] width 88 height 47
click at [643, 218] on div "pointer" at bounding box center [643, 218] width 2 height 2
type input "*******"
click at [645, 216] on div "pointer" at bounding box center [644, 216] width 2 height 2
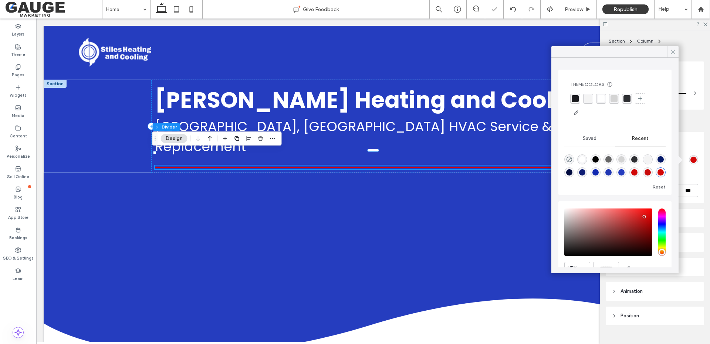
click at [672, 53] on use at bounding box center [674, 52] width 4 height 4
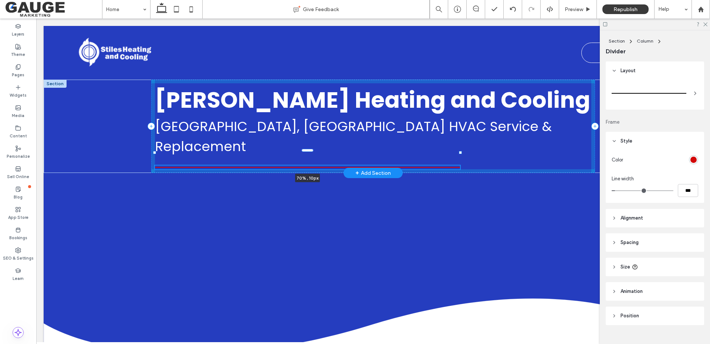
drag, startPoint x: 589, startPoint y: 152, endPoint x: 457, endPoint y: 153, distance: 131.4
click at [459, 153] on div at bounding box center [460, 152] width 3 height 3
type input "**"
type input "****"
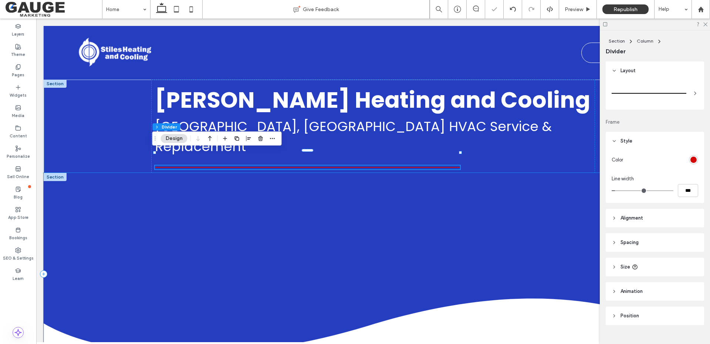
click at [437, 231] on div at bounding box center [373, 274] width 659 height 202
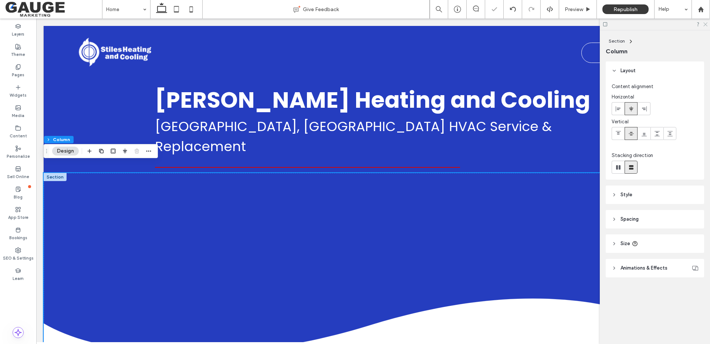
click at [706, 25] on icon at bounding box center [705, 23] width 5 height 5
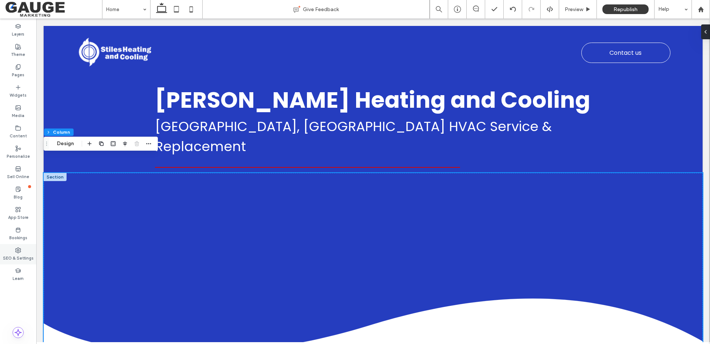
drag, startPoint x: 17, startPoint y: 253, endPoint x: 24, endPoint y: 252, distance: 7.2
click at [17, 253] on label "SEO & Settings" at bounding box center [18, 257] width 31 height 8
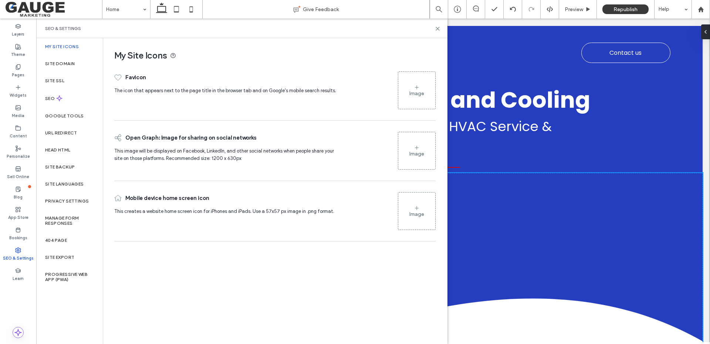
click at [15, 255] on label "SEO & Settings" at bounding box center [18, 257] width 31 height 8
click at [442, 27] on div "SEO & Settings" at bounding box center [241, 28] width 411 height 20
click at [440, 27] on use at bounding box center [437, 28] width 3 height 3
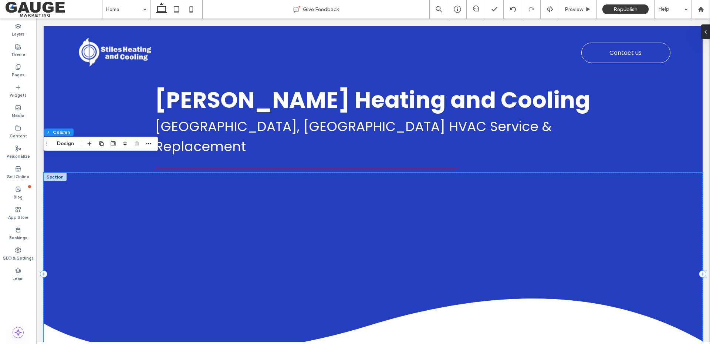
click at [287, 252] on div at bounding box center [373, 274] width 659 height 202
click at [697, 13] on div at bounding box center [701, 9] width 18 height 18
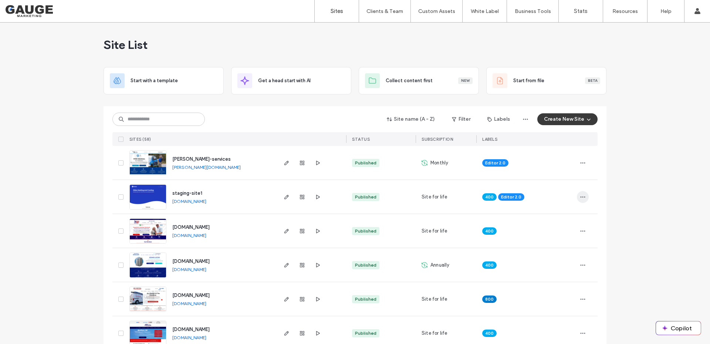
click at [582, 197] on icon "button" at bounding box center [583, 197] width 6 height 6
click at [580, 197] on icon "button" at bounding box center [583, 197] width 6 height 6
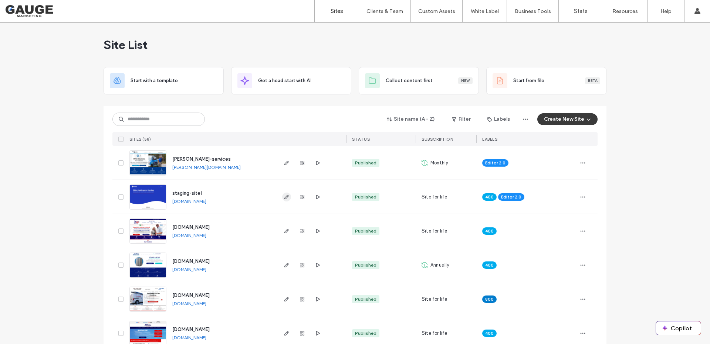
click at [284, 194] on icon "button" at bounding box center [287, 197] width 6 height 6
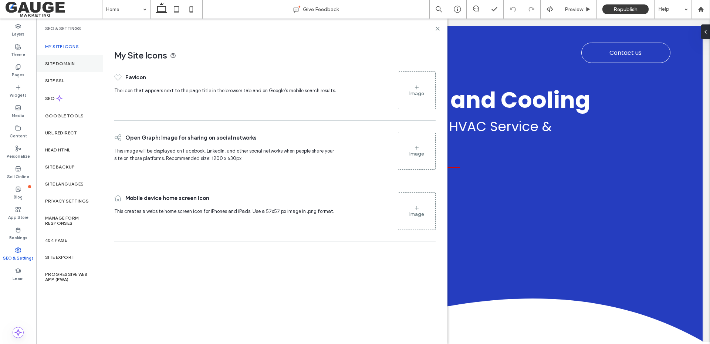
click at [60, 65] on div "Site Domain" at bounding box center [69, 63] width 67 height 17
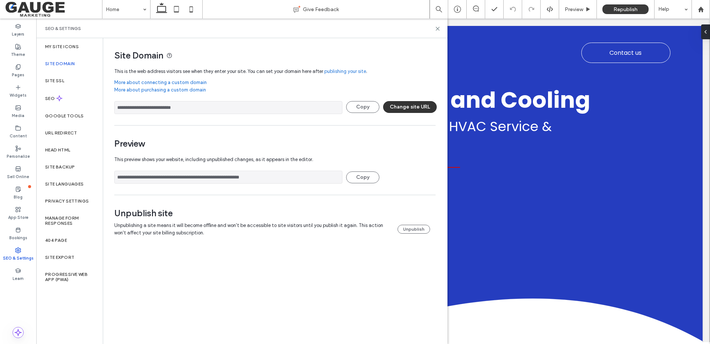
click at [399, 107] on button "Change site URL" at bounding box center [410, 107] width 54 height 12
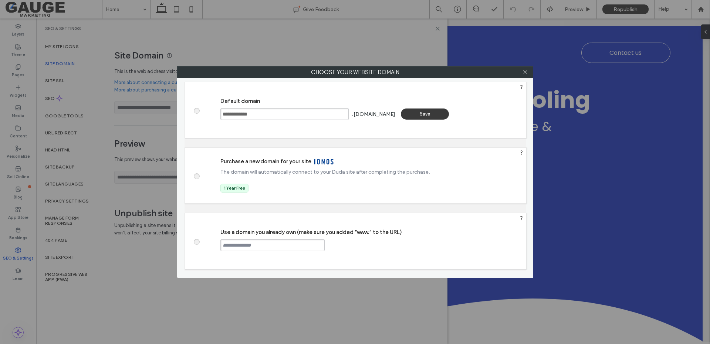
click at [196, 240] on span at bounding box center [196, 241] width 0 height 6
click at [259, 245] on input "text" at bounding box center [273, 245] width 104 height 12
type input "**********"
click at [345, 246] on div "Continue" at bounding box center [353, 244] width 48 height 11
type input "**********"
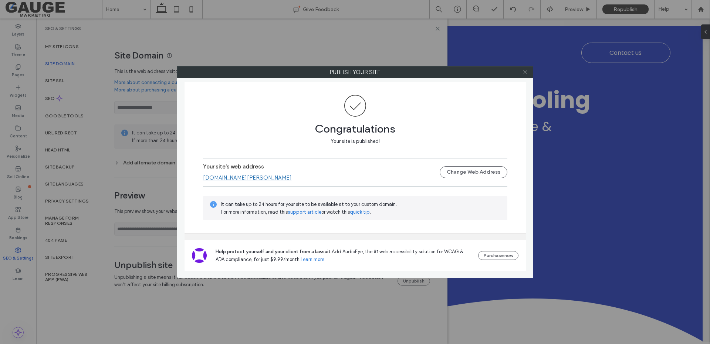
click at [525, 70] on icon at bounding box center [526, 72] width 6 height 6
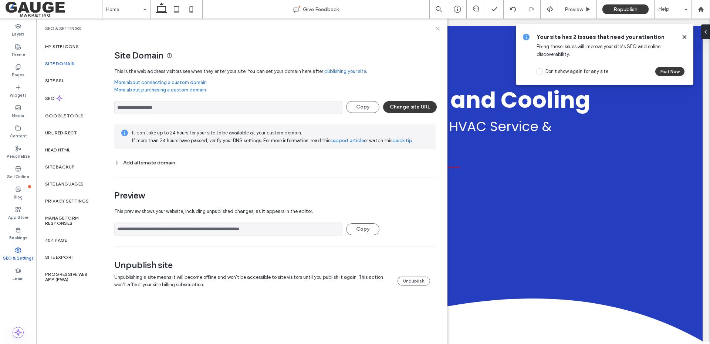
drag, startPoint x: 438, startPoint y: 30, endPoint x: 448, endPoint y: 2, distance: 29.7
click at [438, 30] on icon at bounding box center [438, 29] width 6 height 6
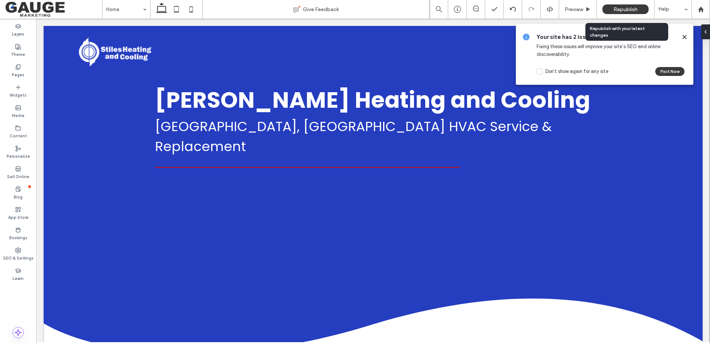
click at [622, 9] on span "Republish" at bounding box center [626, 9] width 24 height 6
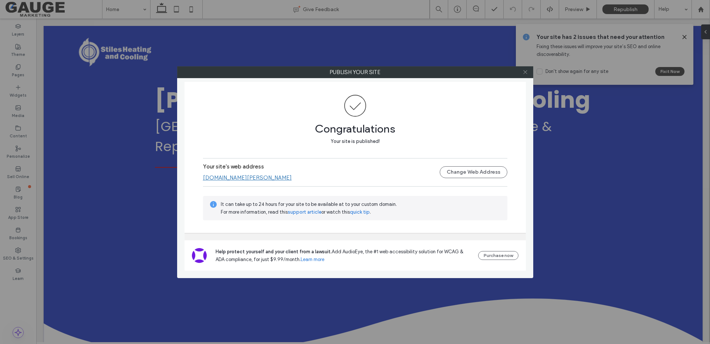
click at [524, 71] on icon at bounding box center [526, 72] width 6 height 6
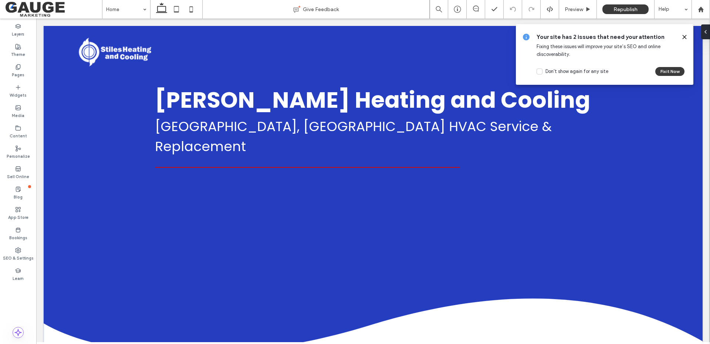
click at [684, 37] on use at bounding box center [684, 36] width 3 height 3
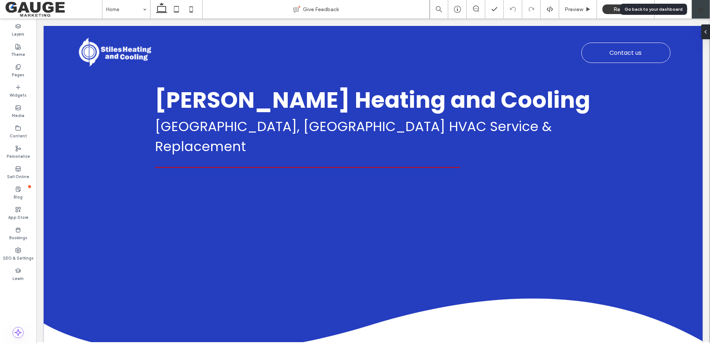
click at [697, 14] on div at bounding box center [701, 9] width 18 height 18
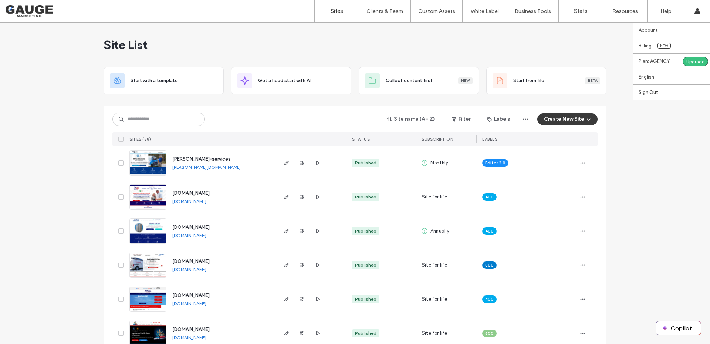
click at [648, 94] on label "Sign Out" at bounding box center [649, 93] width 20 height 6
